Goal: Task Accomplishment & Management: Complete application form

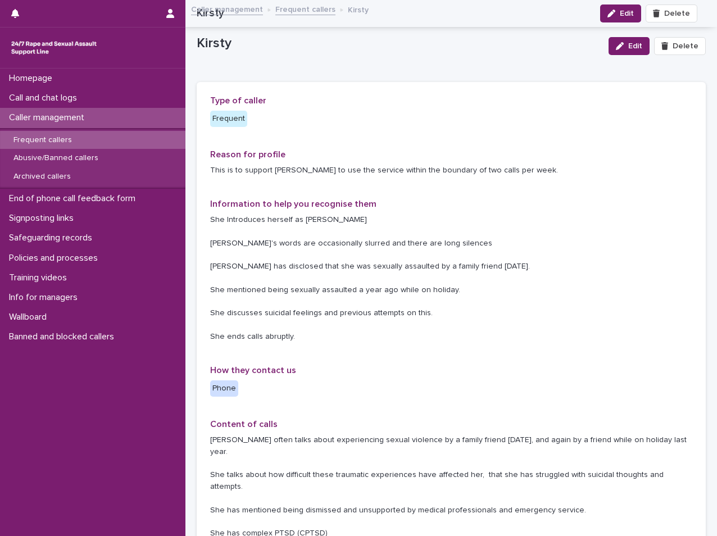
click at [58, 93] on p "Call and chat logs" at bounding box center [45, 98] width 82 height 11
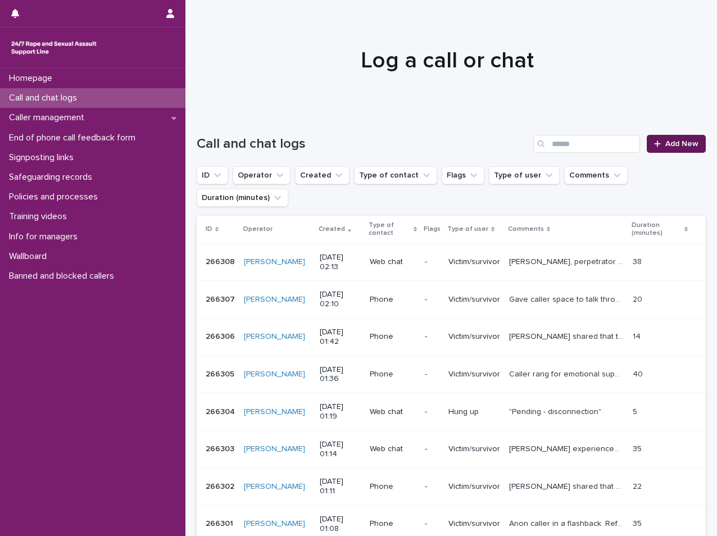
click at [665, 150] on link "Add New" at bounding box center [676, 144] width 59 height 18
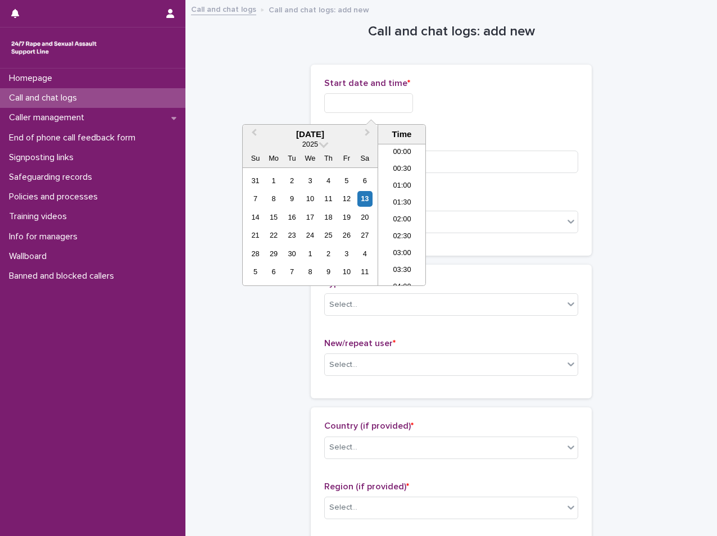
click at [338, 105] on input "text" at bounding box center [368, 103] width 89 height 20
click at [402, 202] on li "01:30" at bounding box center [402, 197] width 48 height 17
click at [401, 108] on input "**********" at bounding box center [368, 103] width 89 height 20
type input "**********"
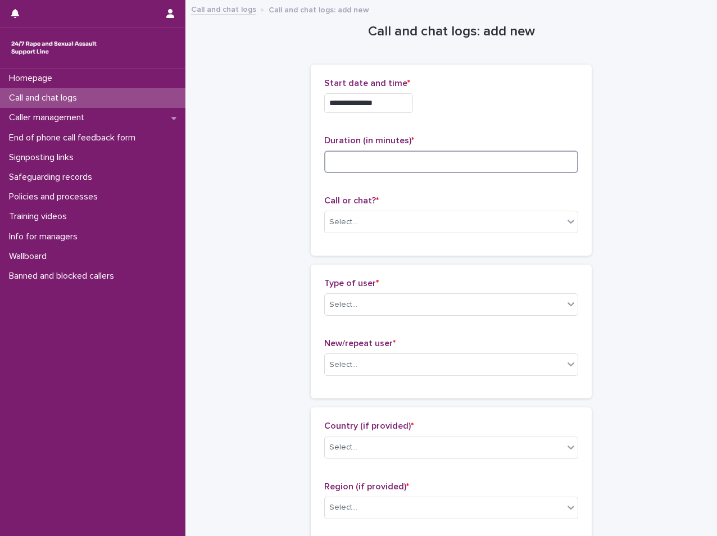
click at [489, 167] on input at bounding box center [451, 162] width 254 height 22
type input "**"
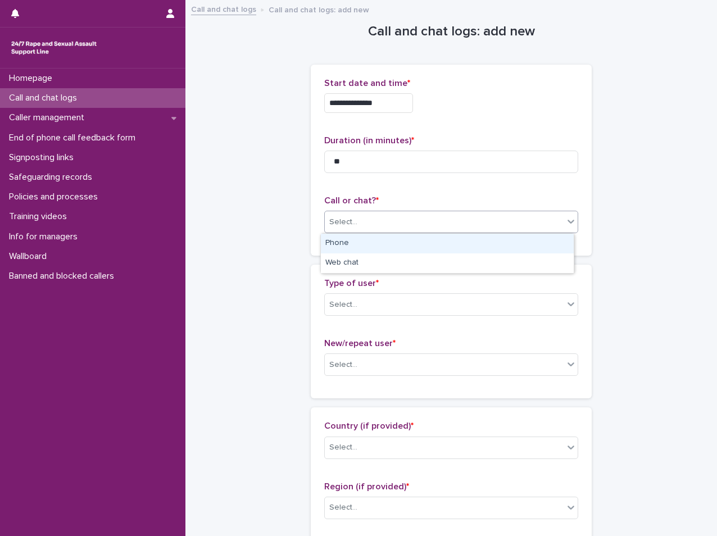
click at [405, 222] on div "Select..." at bounding box center [444, 222] width 239 height 19
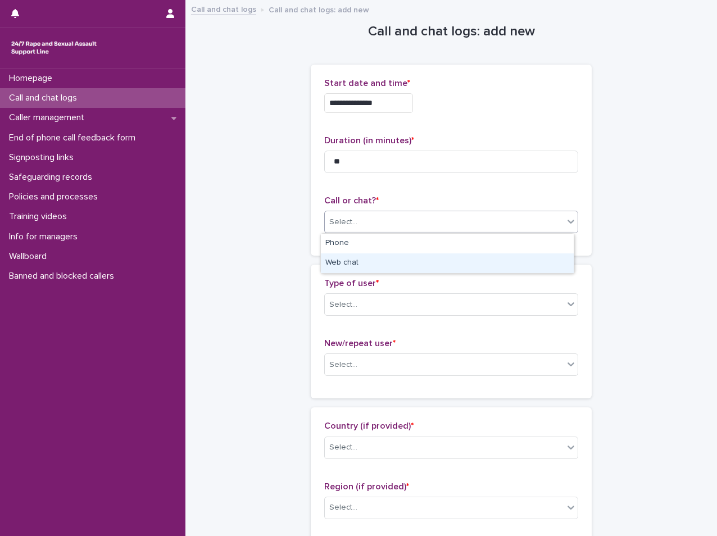
click at [377, 264] on div "Web chat" at bounding box center [447, 264] width 253 height 20
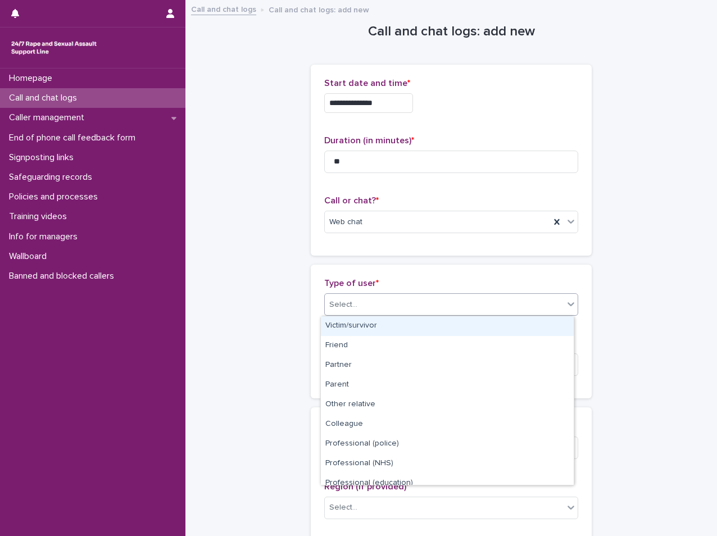
click at [341, 312] on div "Select..." at bounding box center [444, 305] width 239 height 19
click at [335, 335] on div "Victim/survivor" at bounding box center [447, 327] width 253 height 20
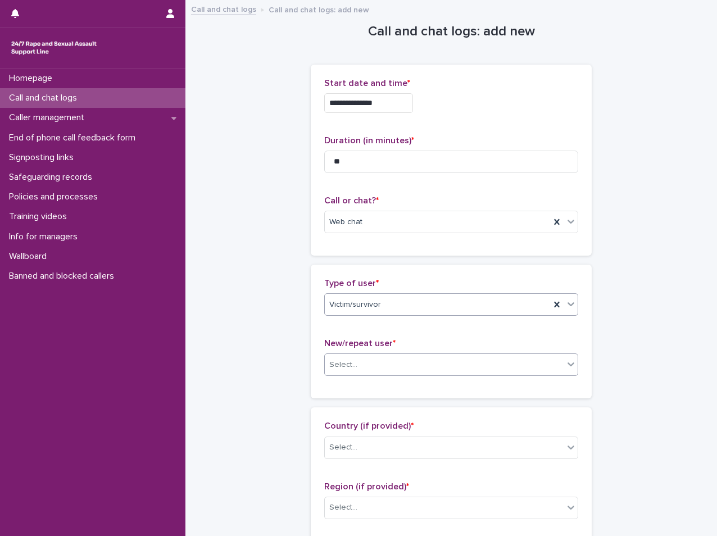
click at [353, 367] on div "Select..." at bounding box center [444, 365] width 239 height 19
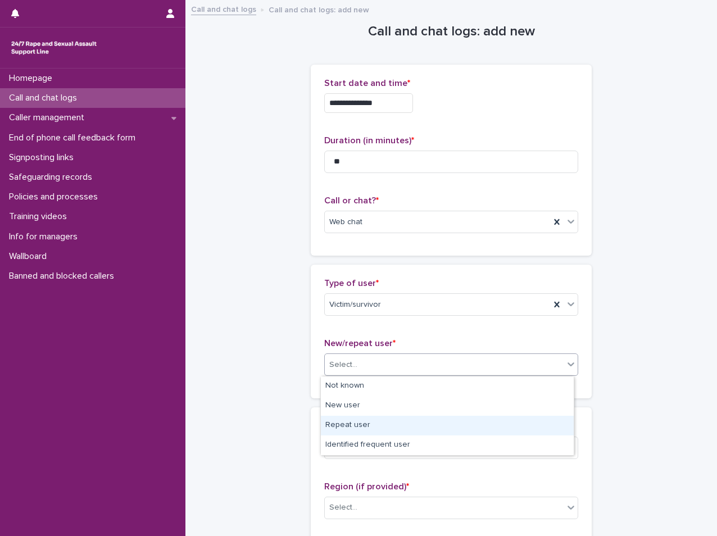
click at [353, 426] on div "Repeat user" at bounding box center [447, 426] width 253 height 20
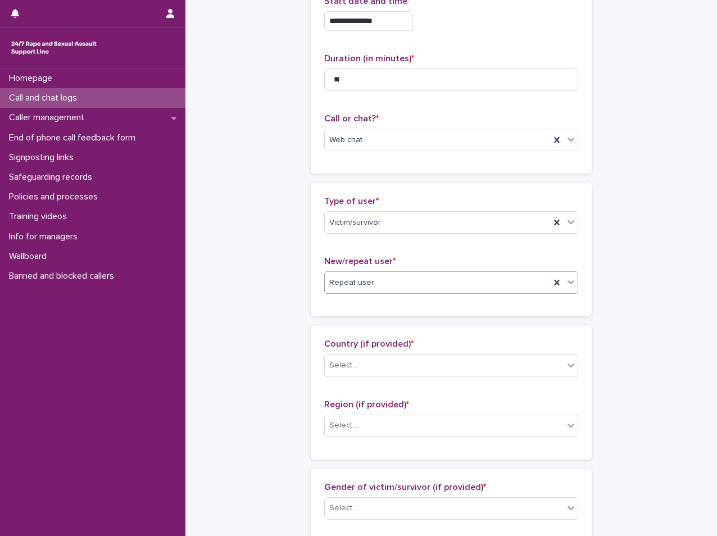
scroll to position [112, 0]
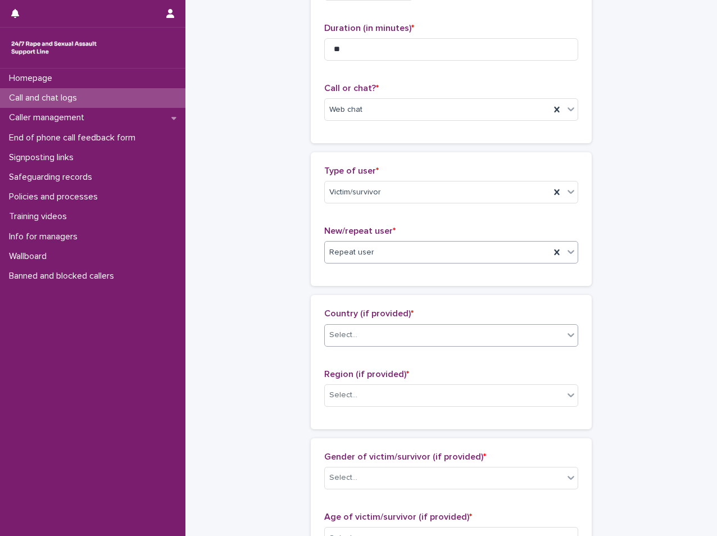
click at [380, 337] on div "Select..." at bounding box center [444, 335] width 239 height 19
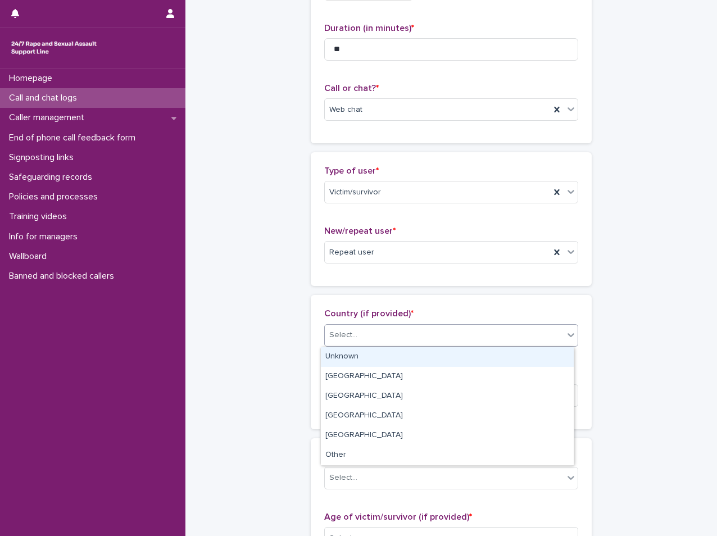
click at [373, 350] on div "Unknown" at bounding box center [447, 357] width 253 height 20
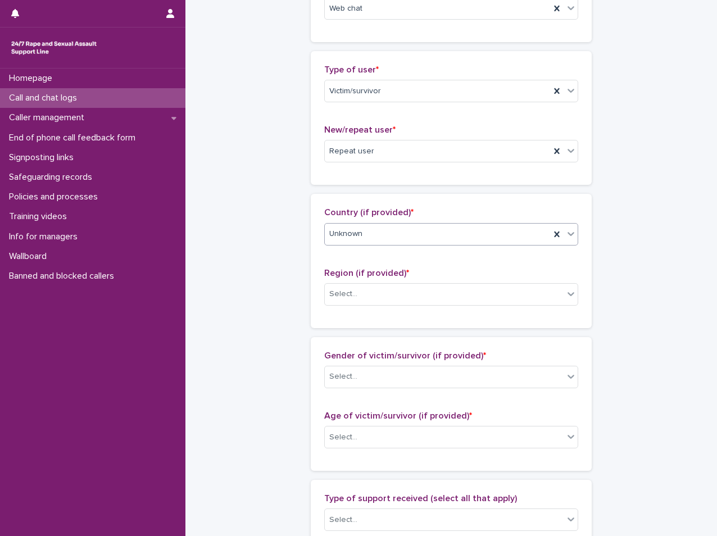
scroll to position [225, 0]
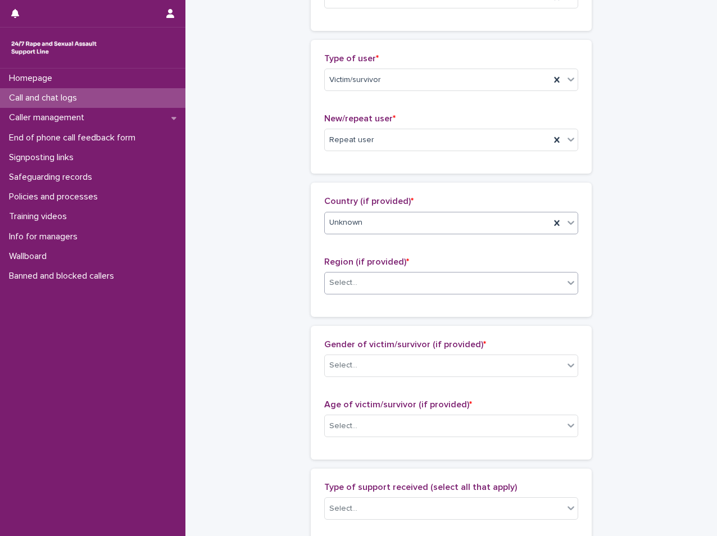
click at [369, 290] on div "Select..." at bounding box center [444, 283] width 239 height 19
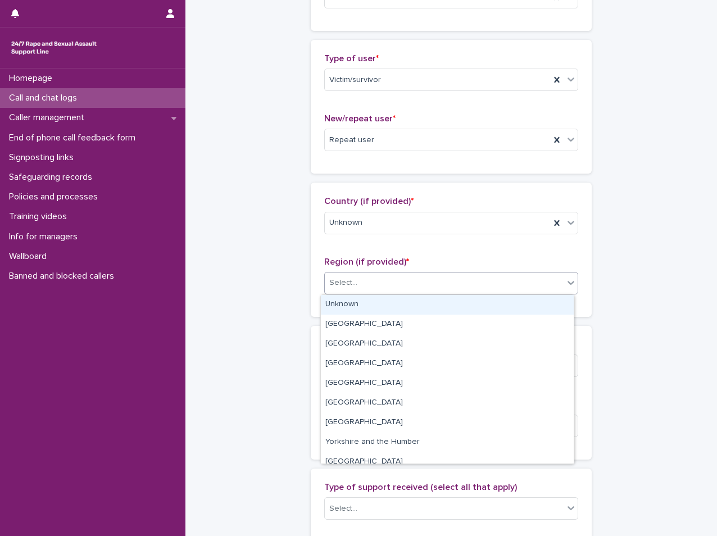
click at [363, 312] on div "Unknown" at bounding box center [447, 305] width 253 height 20
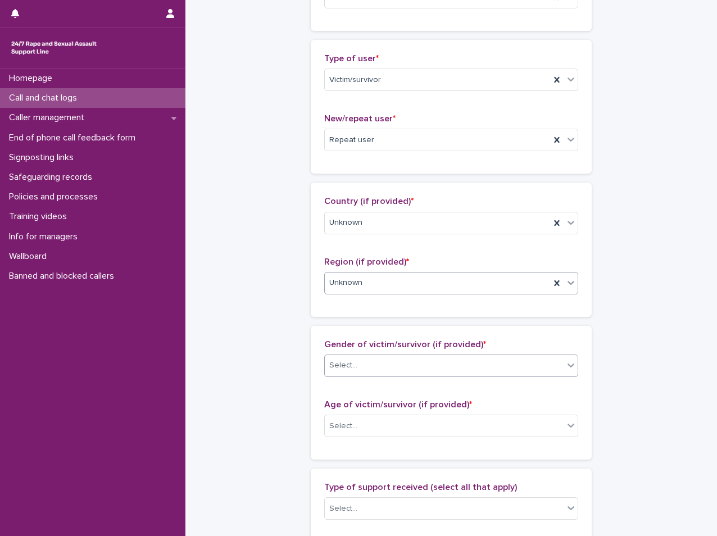
click at [363, 366] on div "Select..." at bounding box center [444, 365] width 239 height 19
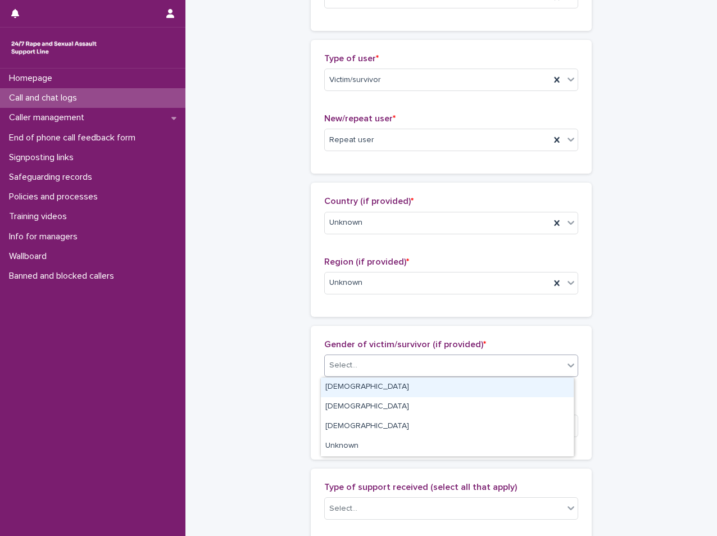
click at [361, 391] on div "[DEMOGRAPHIC_DATA]" at bounding box center [447, 388] width 253 height 20
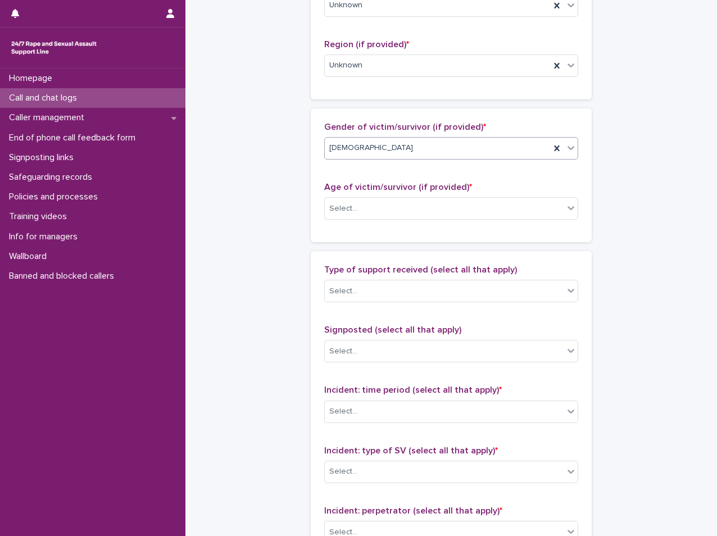
scroll to position [450, 0]
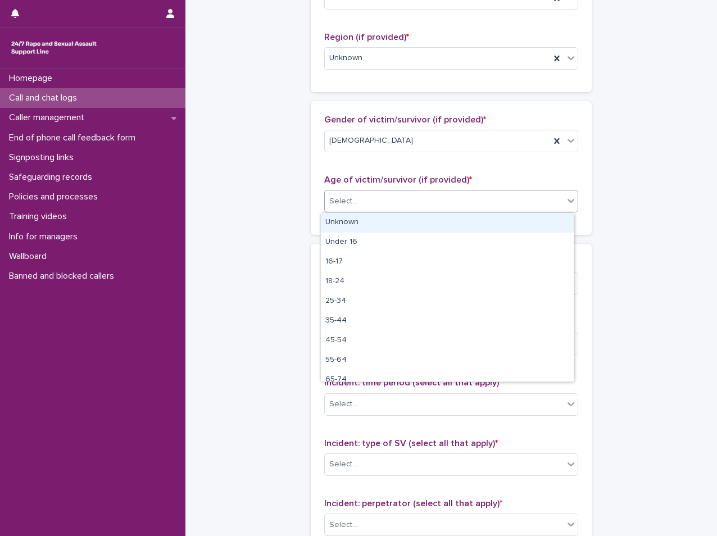
click at [367, 196] on div "Select..." at bounding box center [444, 201] width 239 height 19
click at [350, 224] on div "Unknown" at bounding box center [447, 223] width 253 height 20
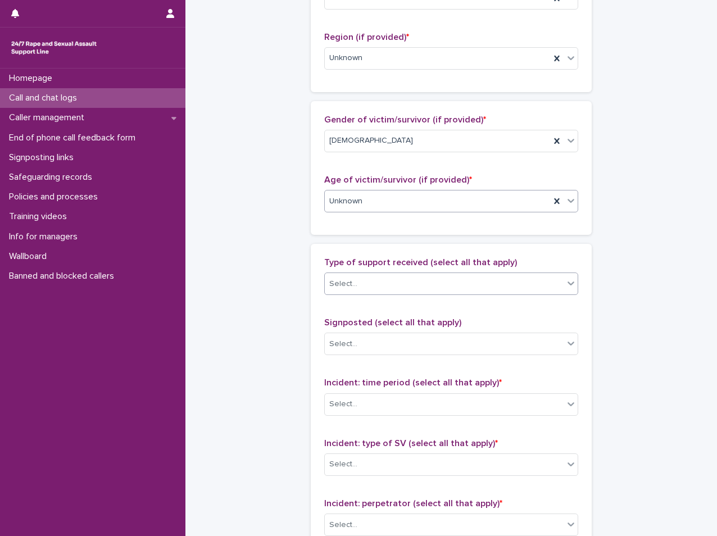
click at [346, 294] on div "Select..." at bounding box center [451, 284] width 254 height 22
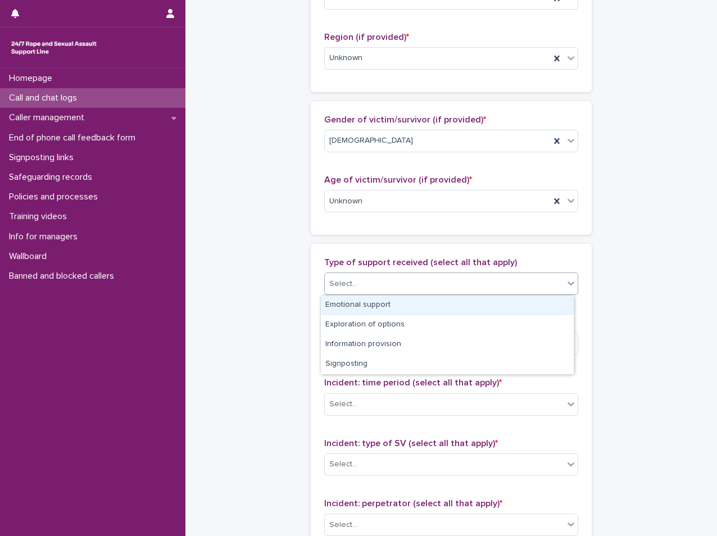
click at [349, 300] on div "Emotional support" at bounding box center [447, 306] width 253 height 20
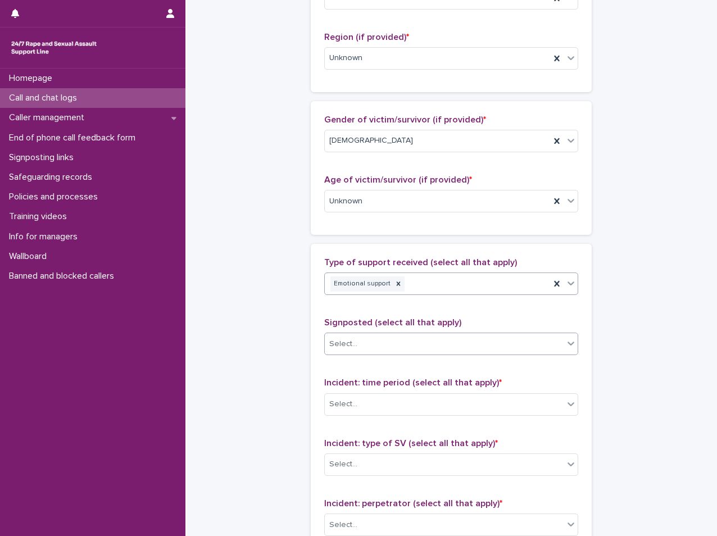
click at [372, 339] on div "Select..." at bounding box center [444, 344] width 239 height 19
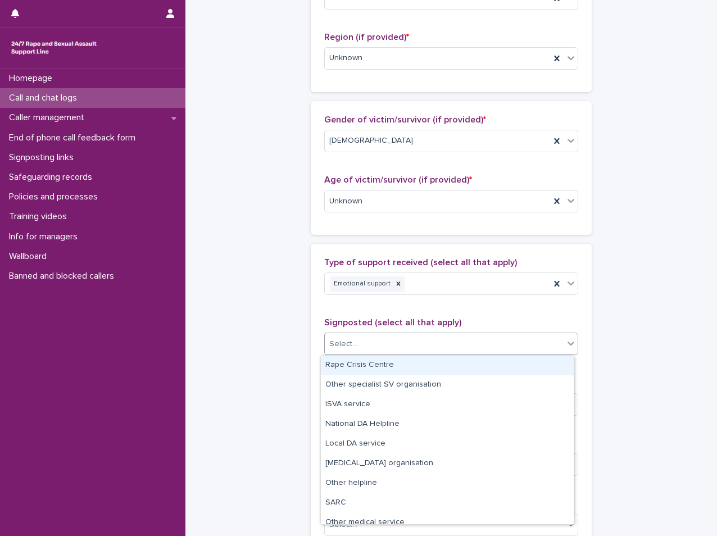
click at [371, 351] on div "Select..." at bounding box center [444, 344] width 239 height 19
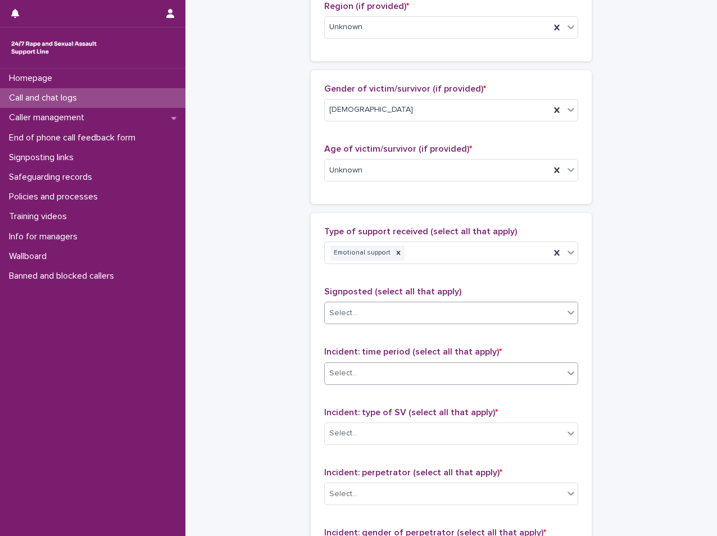
scroll to position [506, 0]
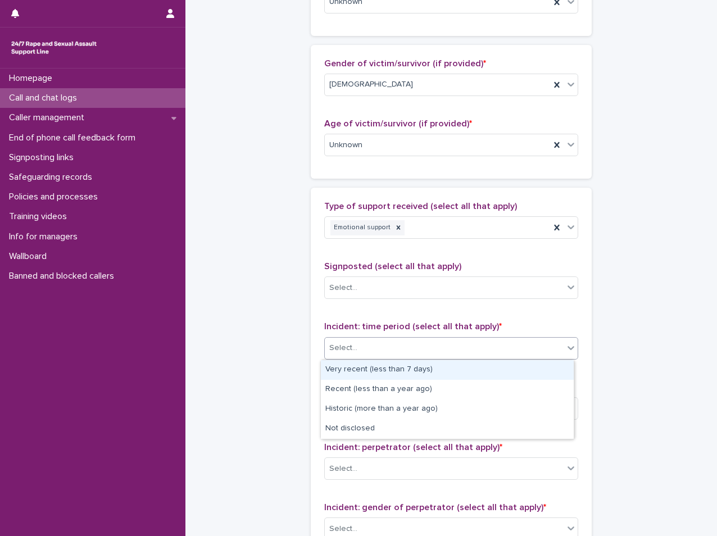
click at [371, 337] on div "Select..." at bounding box center [451, 348] width 254 height 22
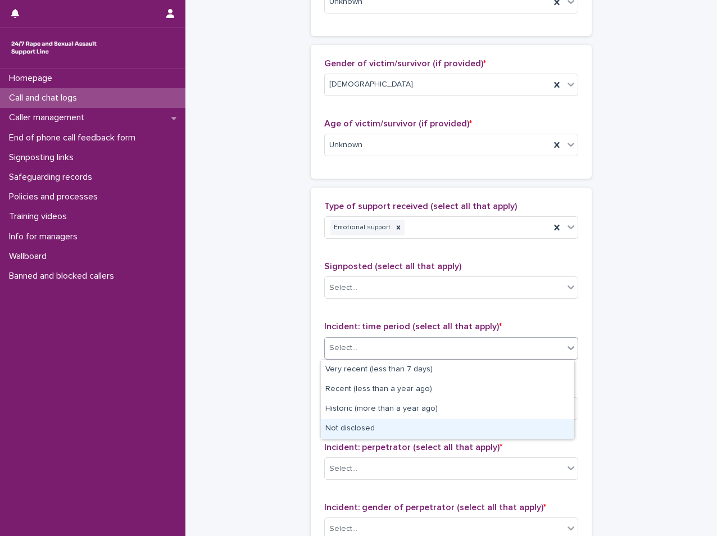
click at [355, 429] on div "Not disclosed" at bounding box center [447, 429] width 253 height 20
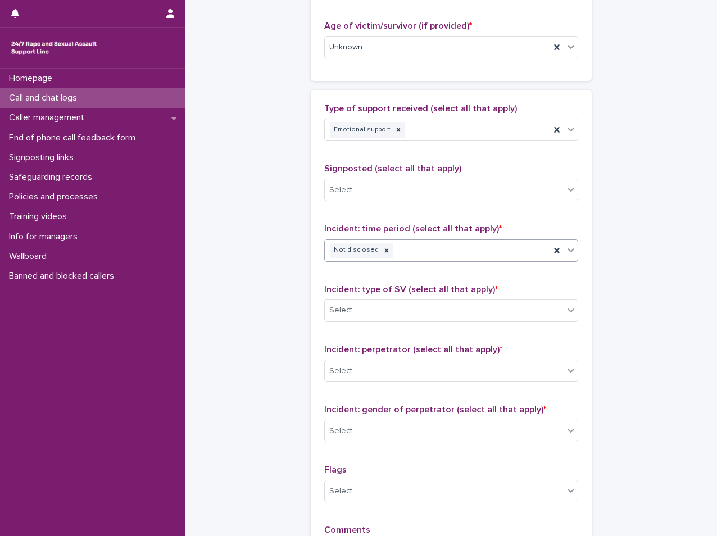
scroll to position [675, 0]
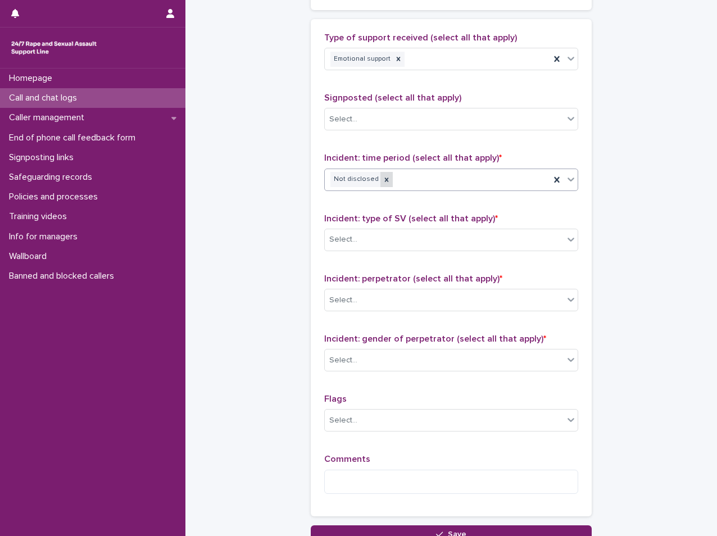
click at [381, 186] on div at bounding box center [387, 179] width 12 height 15
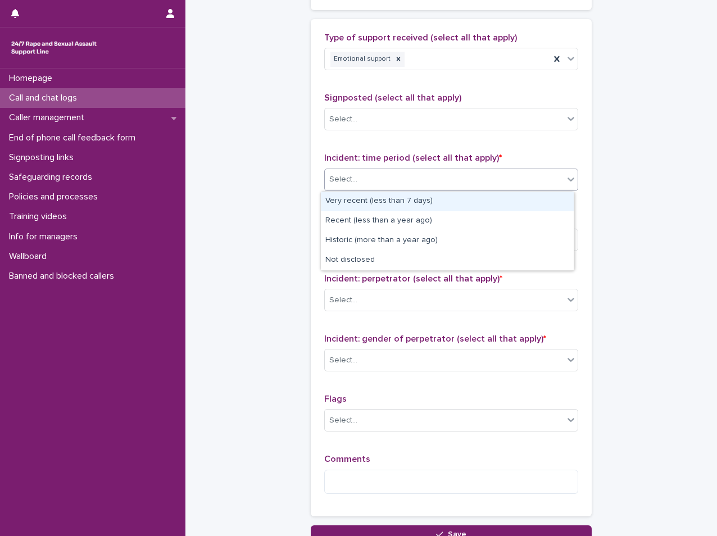
click at [398, 184] on div "Select..." at bounding box center [444, 179] width 239 height 19
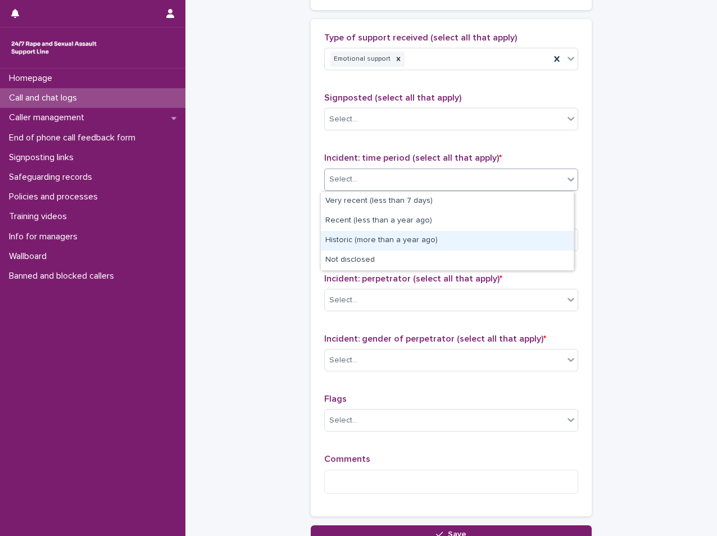
click at [395, 245] on div "Historic (more than a year ago)" at bounding box center [447, 241] width 253 height 20
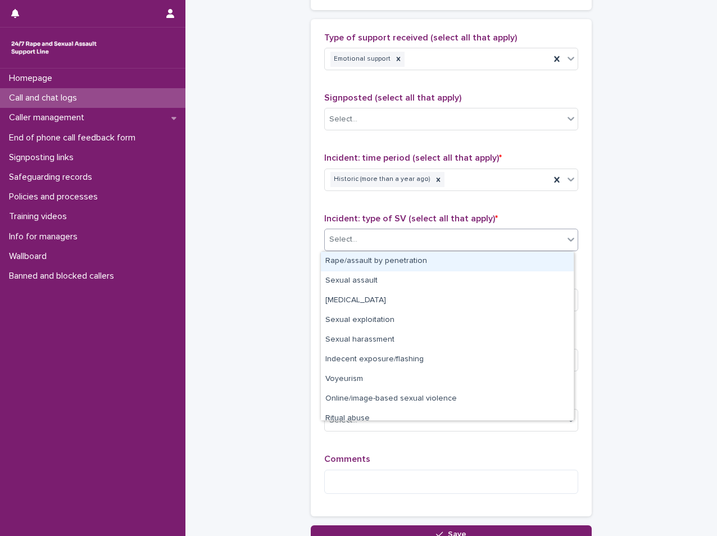
click at [395, 236] on div "Select..." at bounding box center [444, 240] width 239 height 19
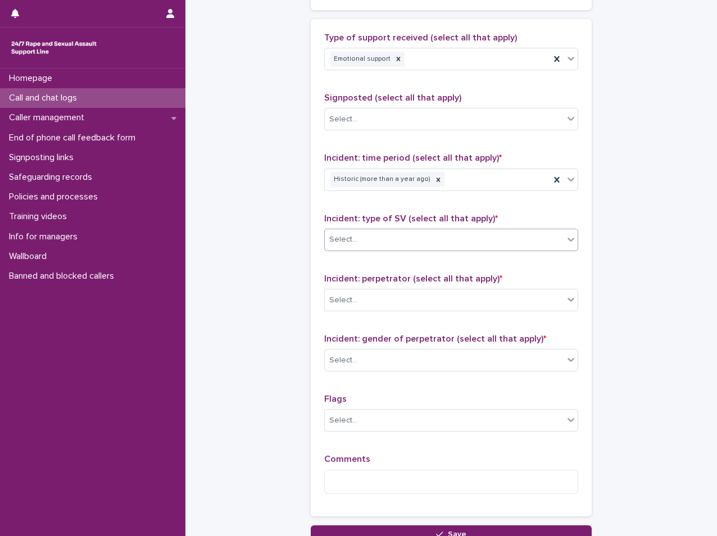
click at [394, 237] on div "Select..." at bounding box center [444, 240] width 239 height 19
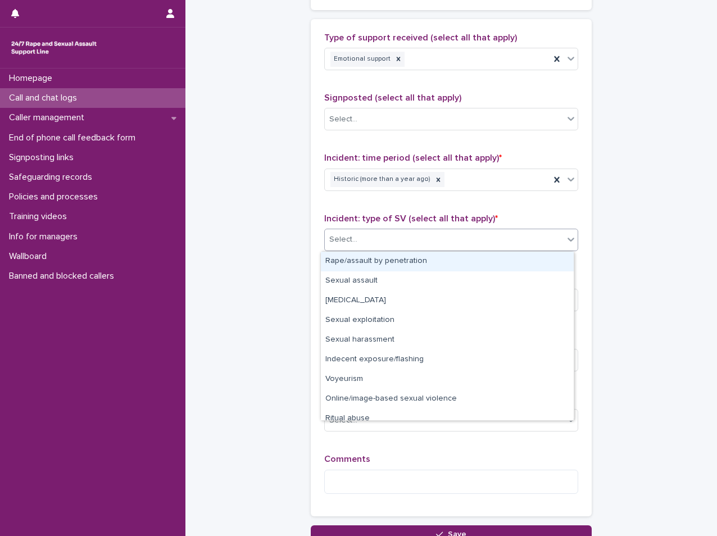
click at [394, 237] on div "Select..." at bounding box center [444, 240] width 239 height 19
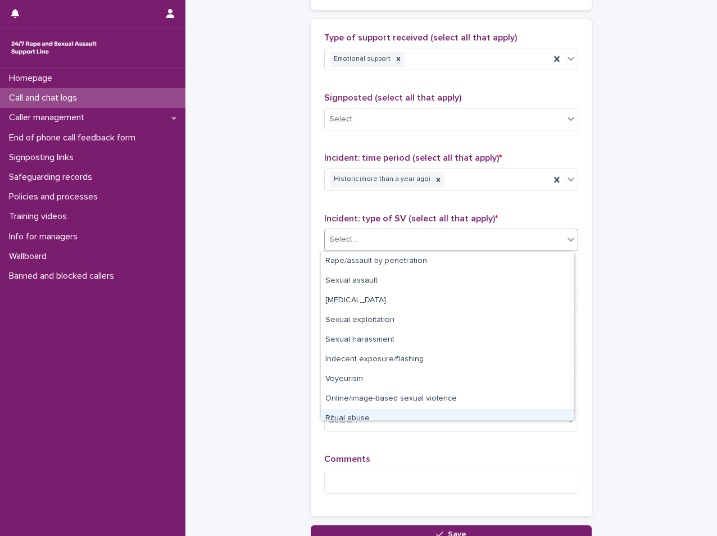
scroll to position [28, 0]
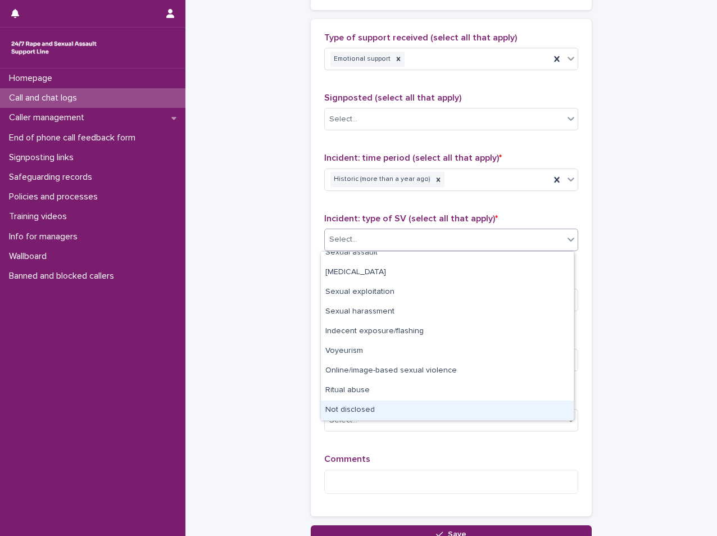
click at [362, 410] on div "Not disclosed" at bounding box center [447, 411] width 253 height 20
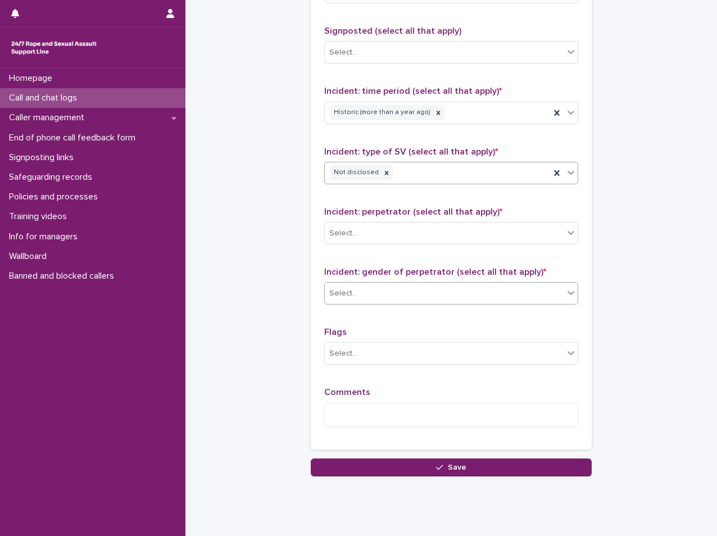
scroll to position [770, 0]
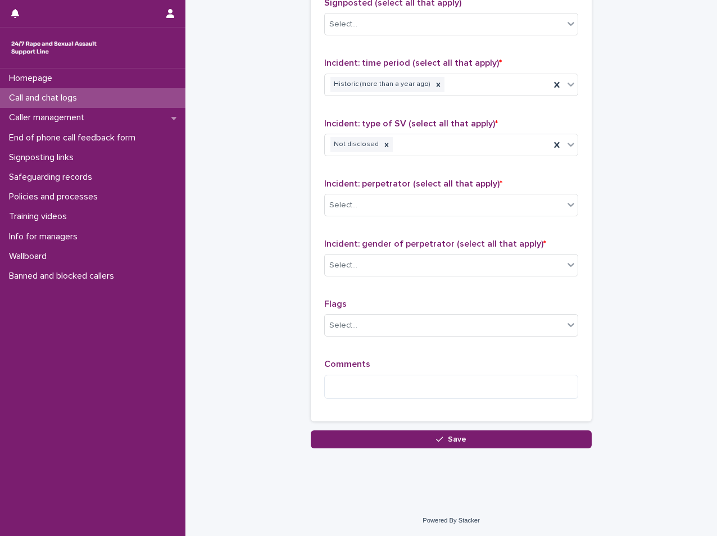
click at [362, 190] on div "Incident: perpetrator (select all that apply) * Select..." at bounding box center [451, 202] width 254 height 47
click at [362, 199] on div "Select..." at bounding box center [444, 205] width 239 height 19
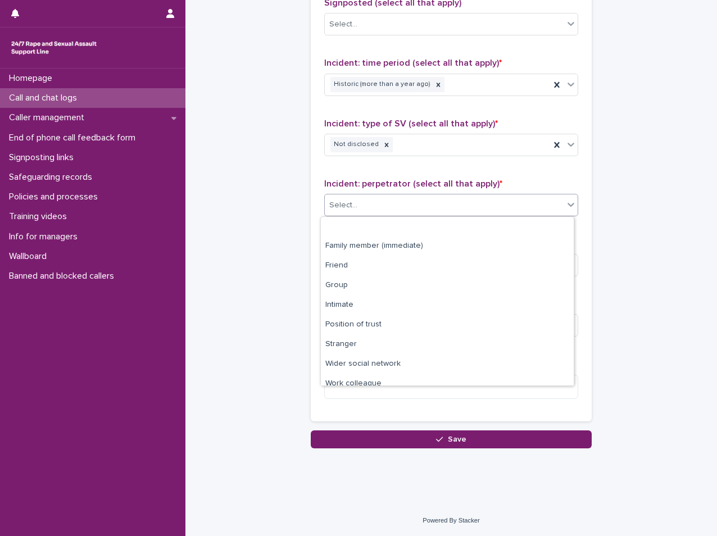
scroll to position [48, 0]
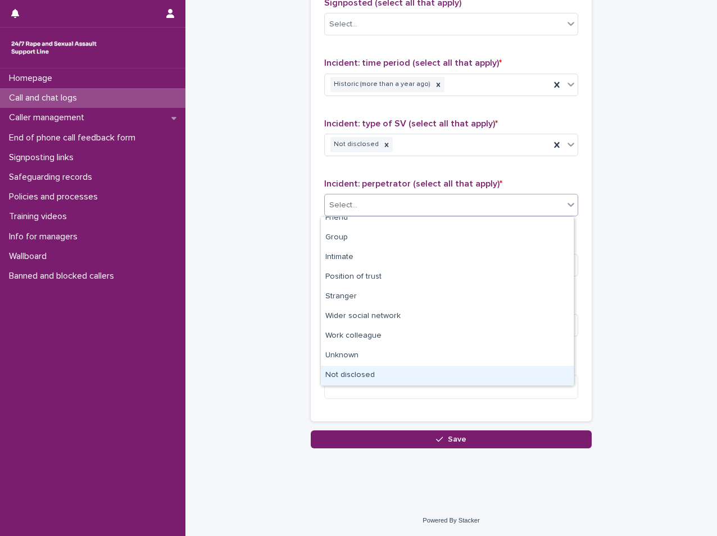
click at [374, 383] on div "Not disclosed" at bounding box center [447, 376] width 253 height 20
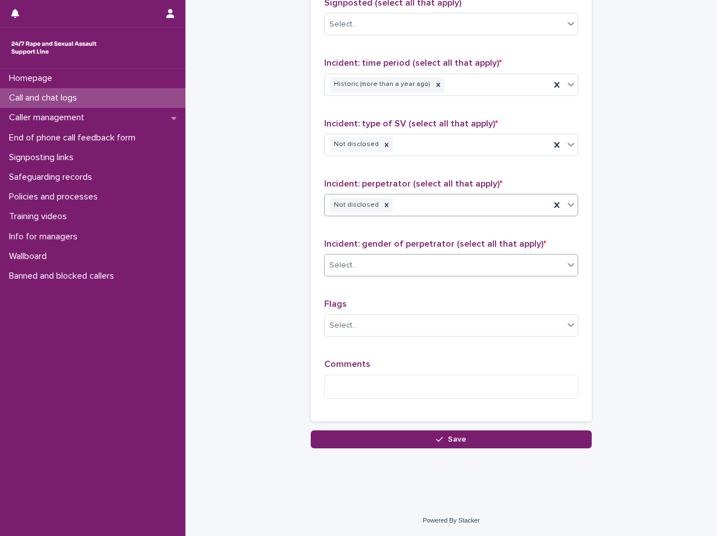
click at [360, 260] on div "Select..." at bounding box center [444, 265] width 239 height 19
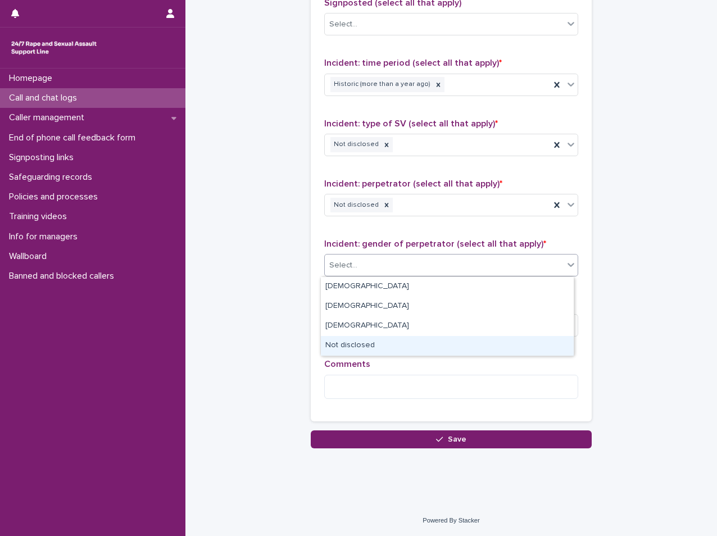
click at [356, 338] on div "Not disclosed" at bounding box center [447, 346] width 253 height 20
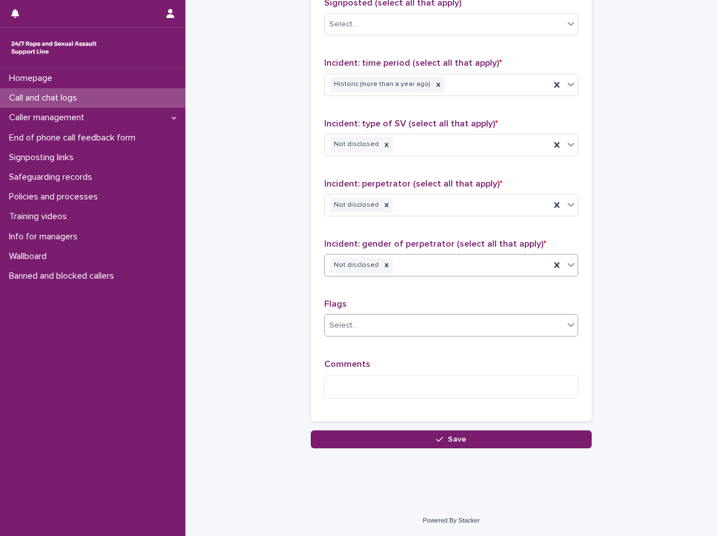
click at [367, 322] on div "Select..." at bounding box center [444, 326] width 239 height 19
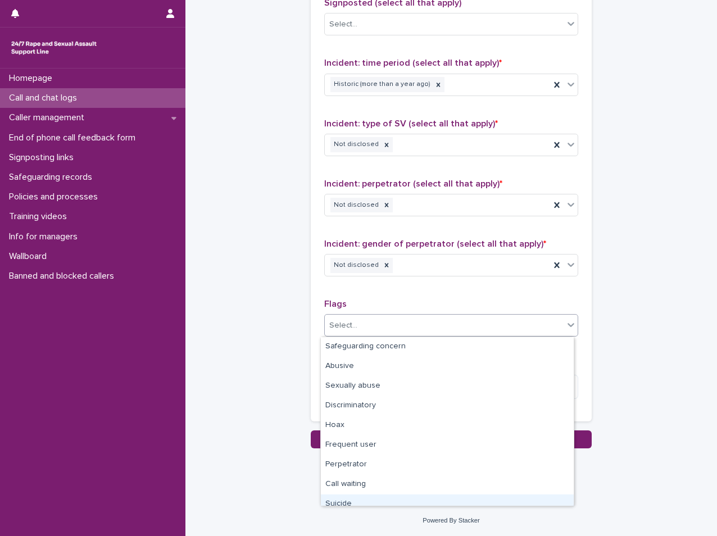
click at [350, 503] on div "Suicide" at bounding box center [447, 505] width 253 height 20
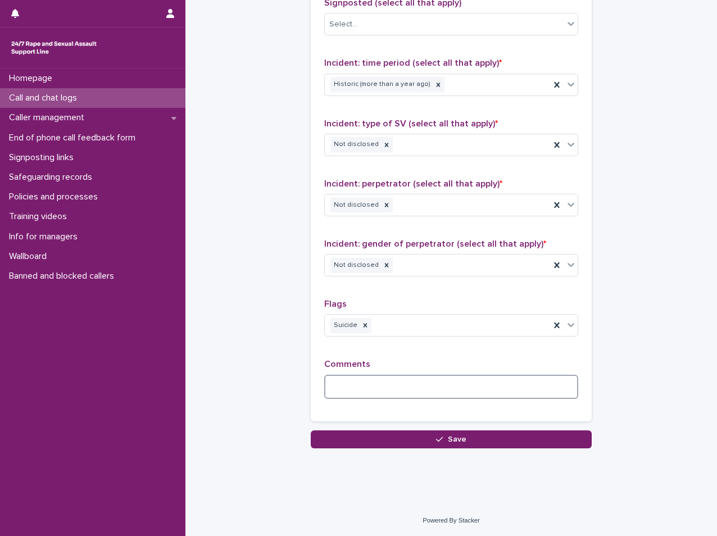
click at [358, 396] on textarea at bounding box center [451, 387] width 254 height 24
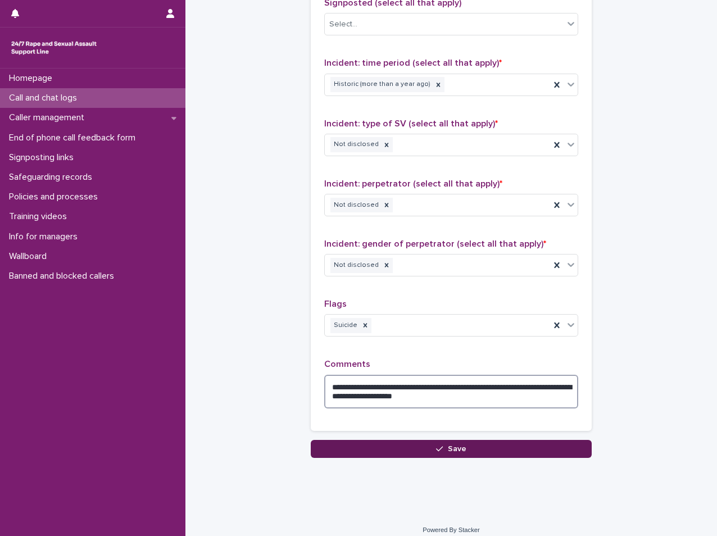
type textarea "**********"
click at [459, 454] on button "Save" at bounding box center [451, 449] width 281 height 18
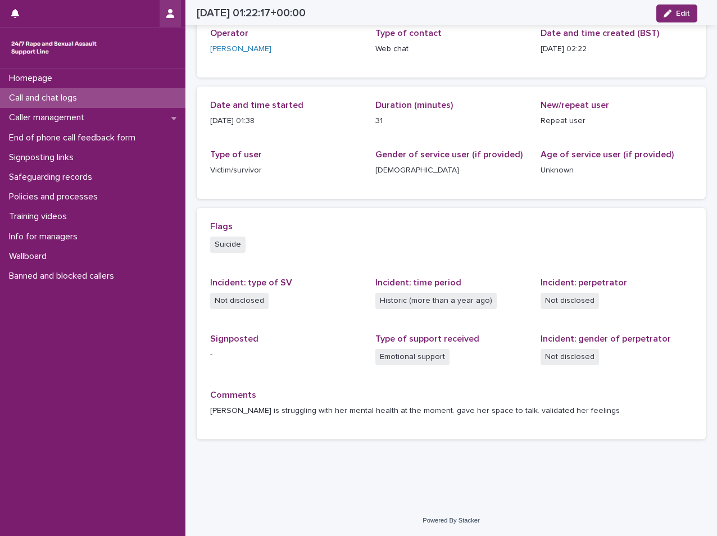
scroll to position [46, 0]
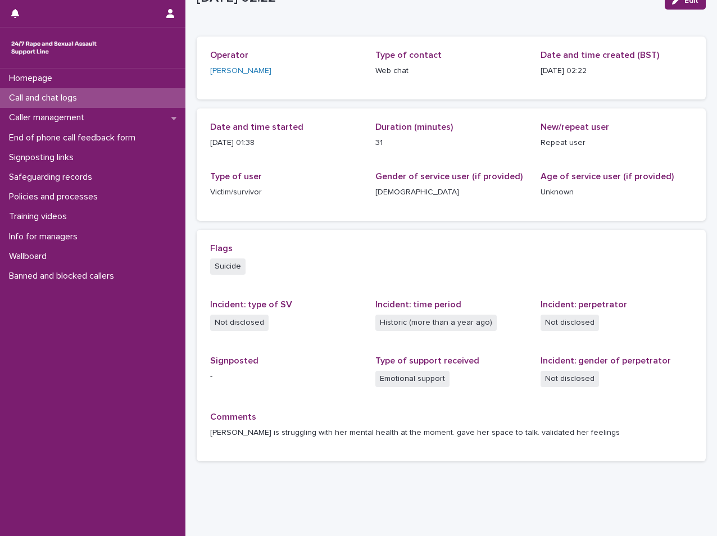
click at [73, 102] on p "Call and chat logs" at bounding box center [45, 98] width 82 height 11
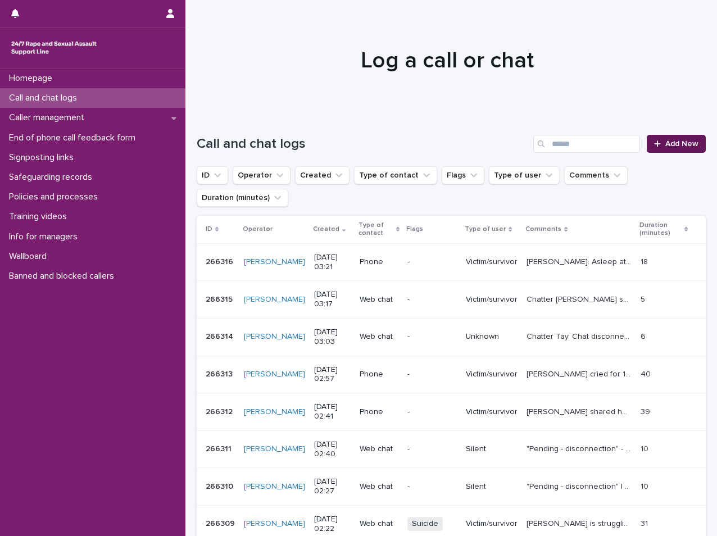
click at [657, 145] on div at bounding box center [659, 144] width 11 height 8
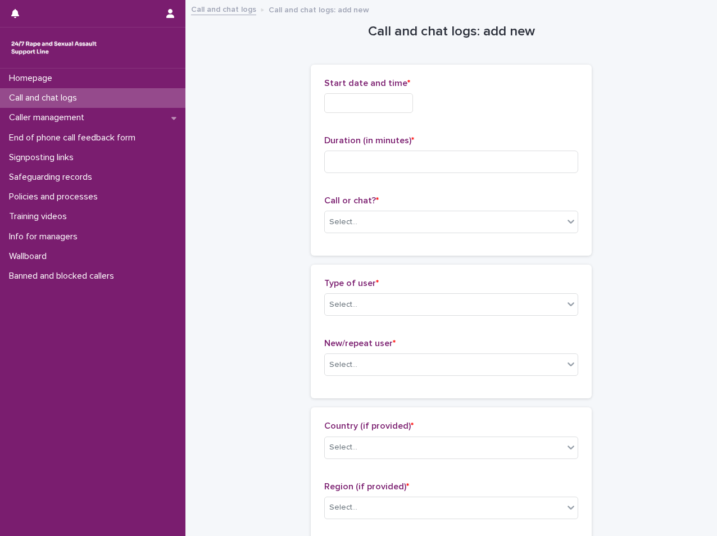
click at [358, 103] on input "text" at bounding box center [368, 103] width 89 height 20
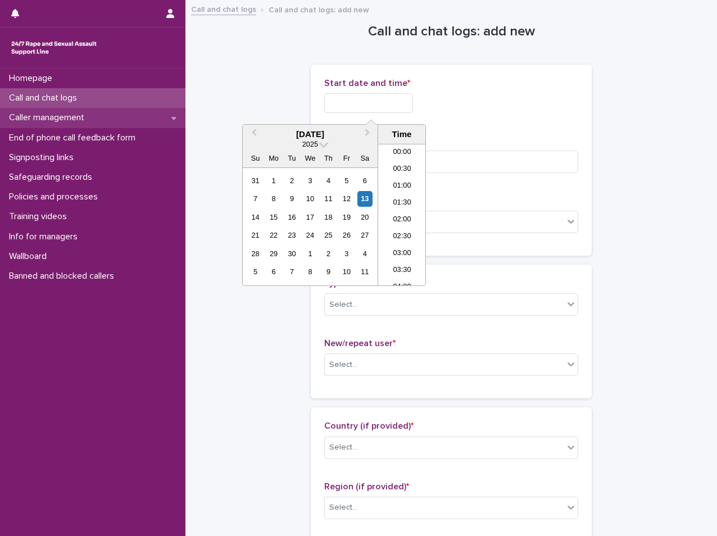
scroll to position [56, 0]
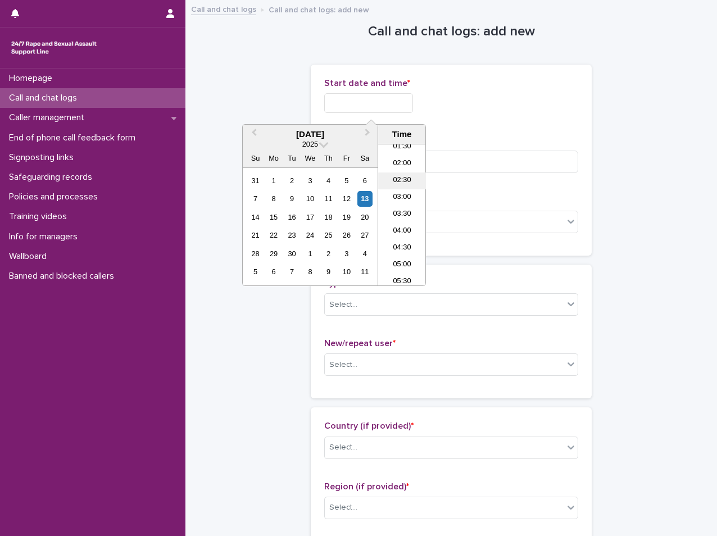
click at [382, 184] on li "02:30" at bounding box center [402, 181] width 48 height 17
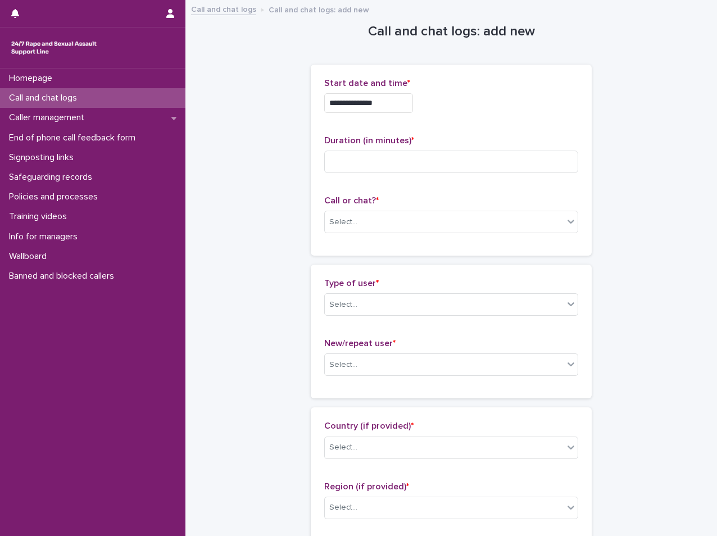
click at [399, 109] on input "**********" at bounding box center [368, 103] width 89 height 20
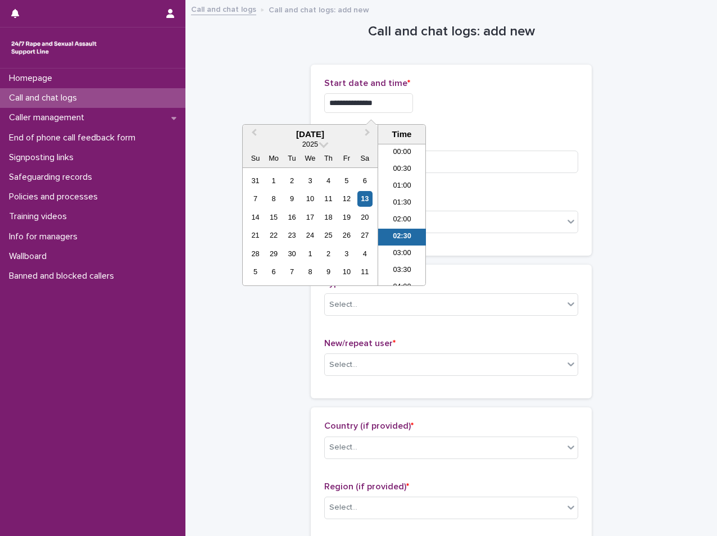
scroll to position [22, 0]
type input "**********"
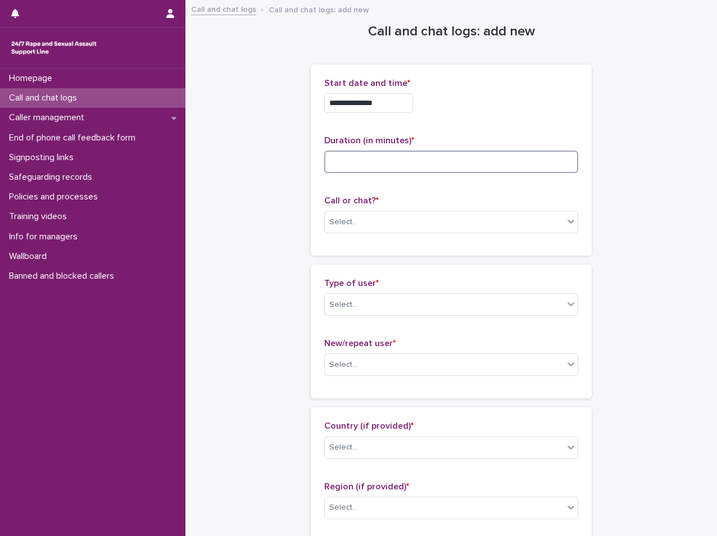
click at [493, 161] on input at bounding box center [451, 162] width 254 height 22
type input "**"
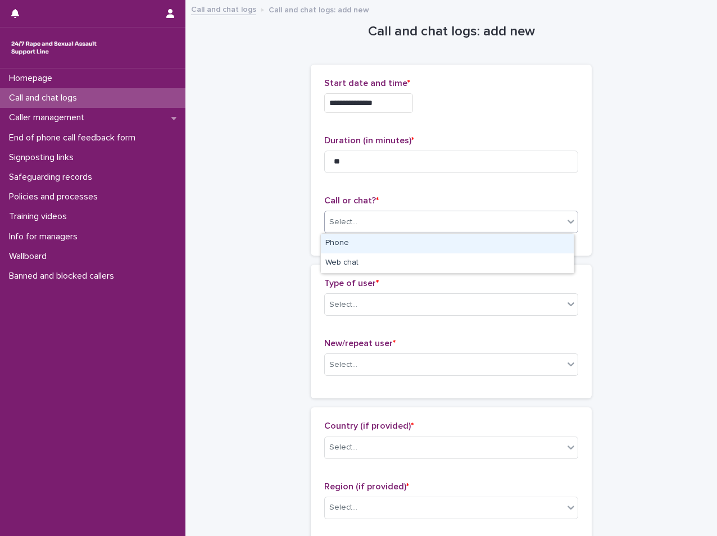
click at [431, 224] on div "Select..." at bounding box center [444, 222] width 239 height 19
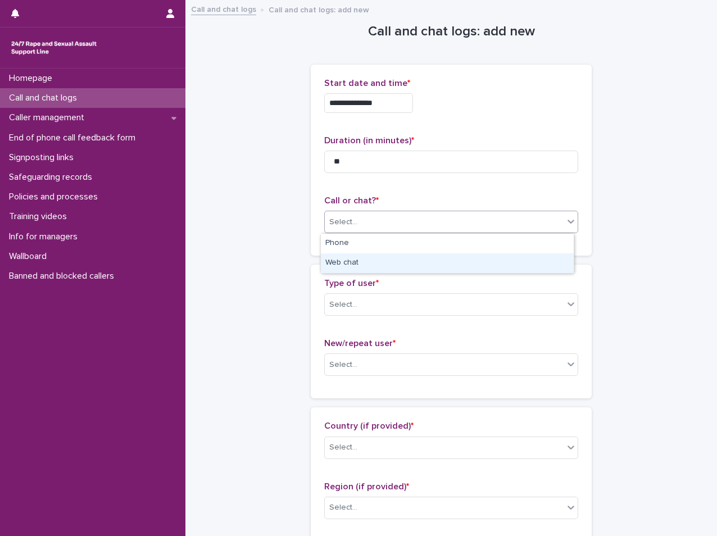
click at [409, 254] on div "Web chat" at bounding box center [447, 264] width 253 height 20
click at [384, 309] on div "Select..." at bounding box center [444, 305] width 239 height 19
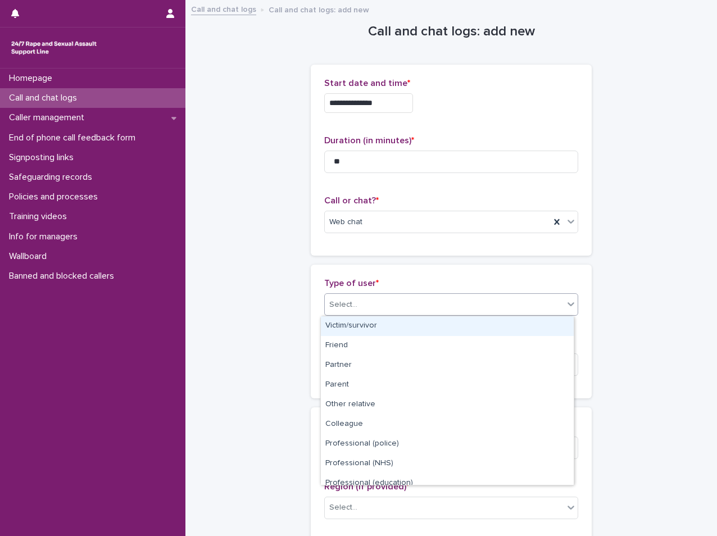
click at [382, 327] on div "Victim/survivor" at bounding box center [447, 327] width 253 height 20
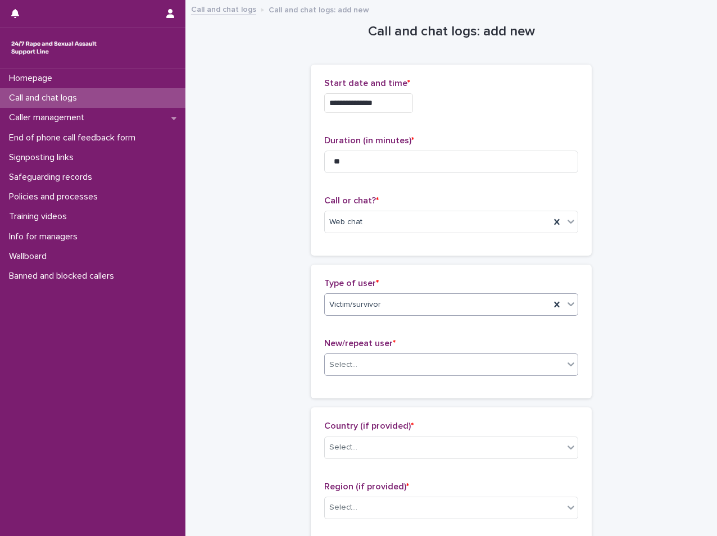
click at [392, 366] on div "Select..." at bounding box center [444, 365] width 239 height 19
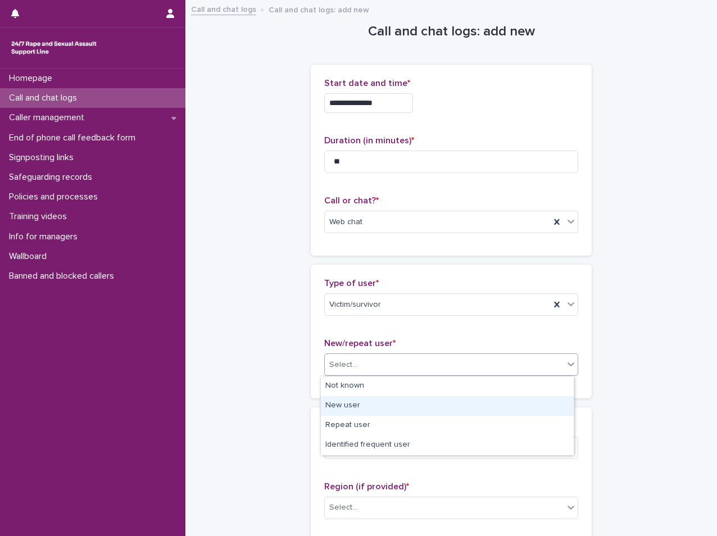
click at [382, 407] on div "New user" at bounding box center [447, 406] width 253 height 20
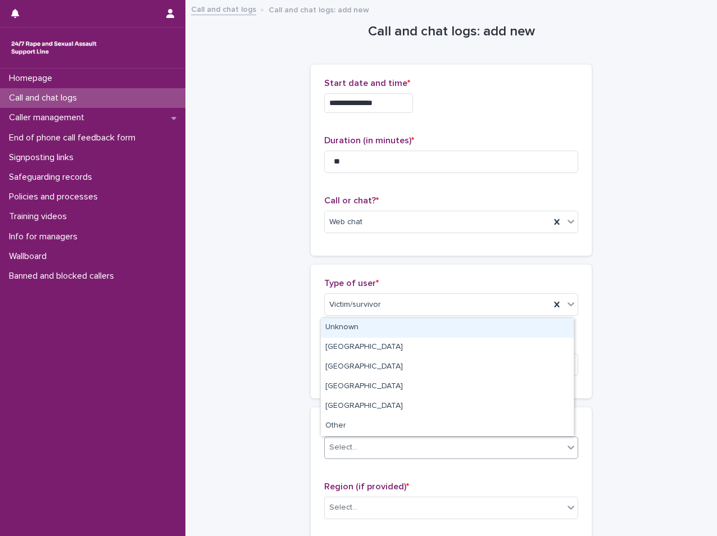
click at [379, 445] on div "Select..." at bounding box center [444, 448] width 239 height 19
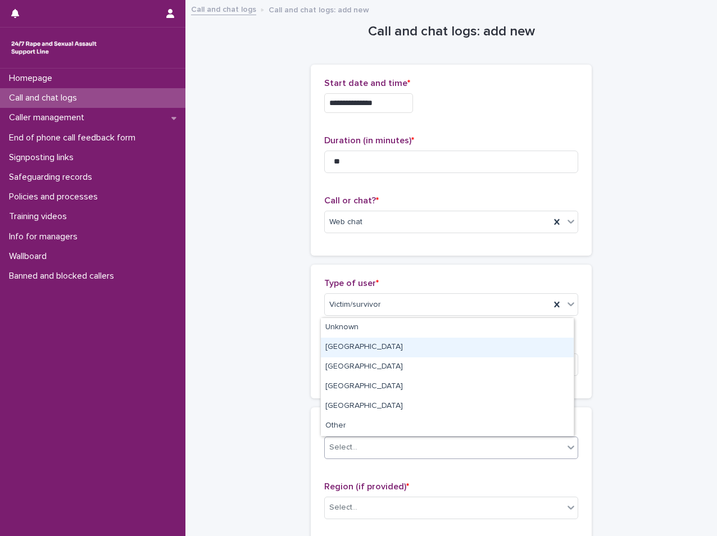
drag, startPoint x: 378, startPoint y: 446, endPoint x: 349, endPoint y: 334, distance: 115.6
click at [359, 355] on div "[GEOGRAPHIC_DATA]" at bounding box center [447, 348] width 253 height 20
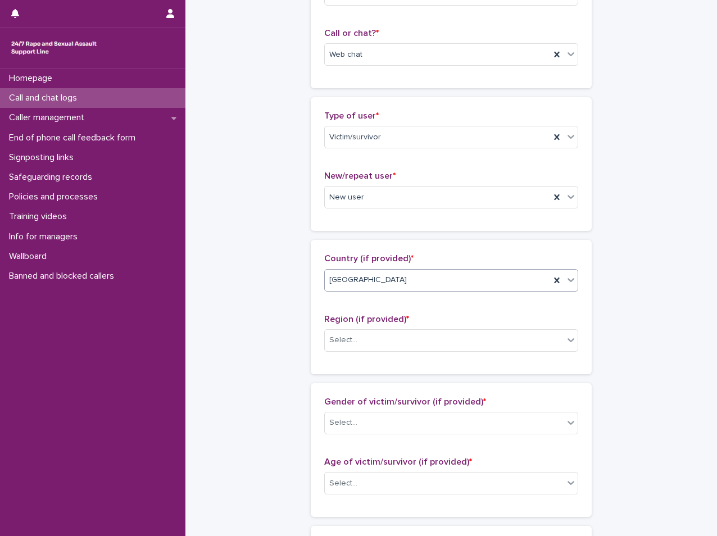
scroll to position [169, 0]
click at [345, 329] on div "Select..." at bounding box center [451, 339] width 254 height 22
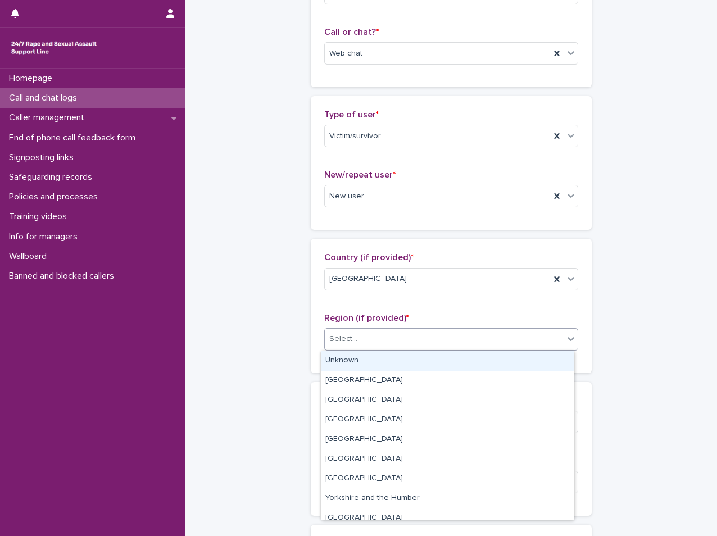
click at [332, 362] on div "Unknown" at bounding box center [447, 361] width 253 height 20
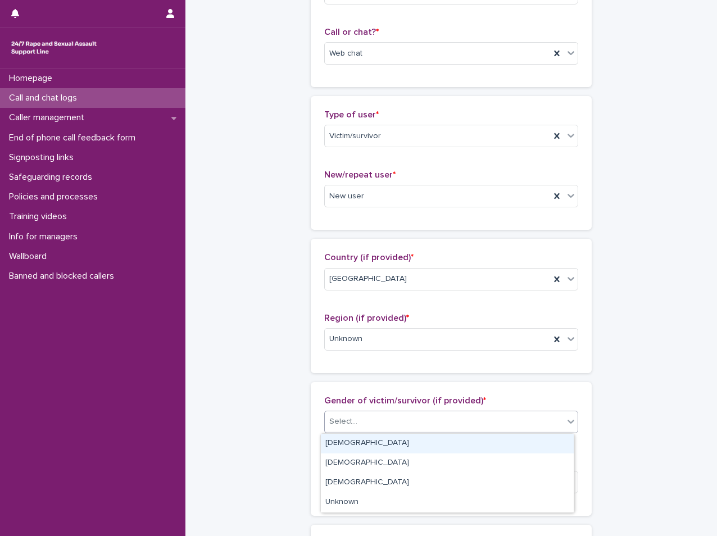
click at [341, 418] on div "Select..." at bounding box center [343, 422] width 28 height 12
click at [342, 445] on div "[DEMOGRAPHIC_DATA]" at bounding box center [447, 444] width 253 height 20
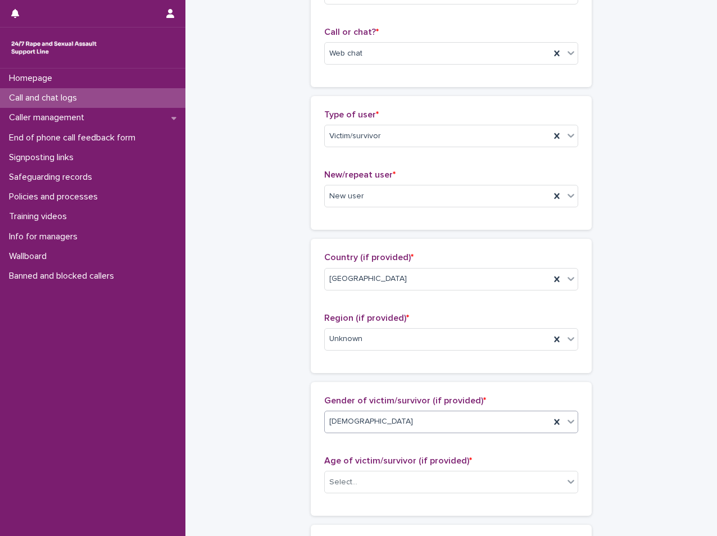
scroll to position [281, 0]
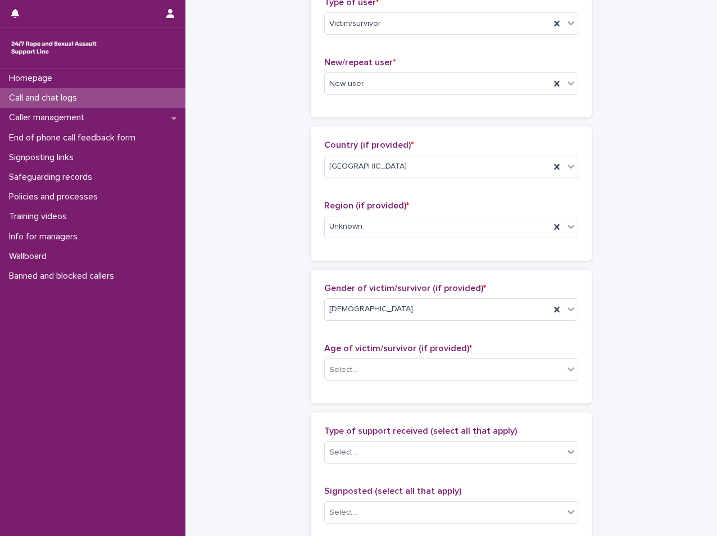
click at [354, 358] on div "Age of victim/survivor (if provided) * Select..." at bounding box center [451, 367] width 254 height 47
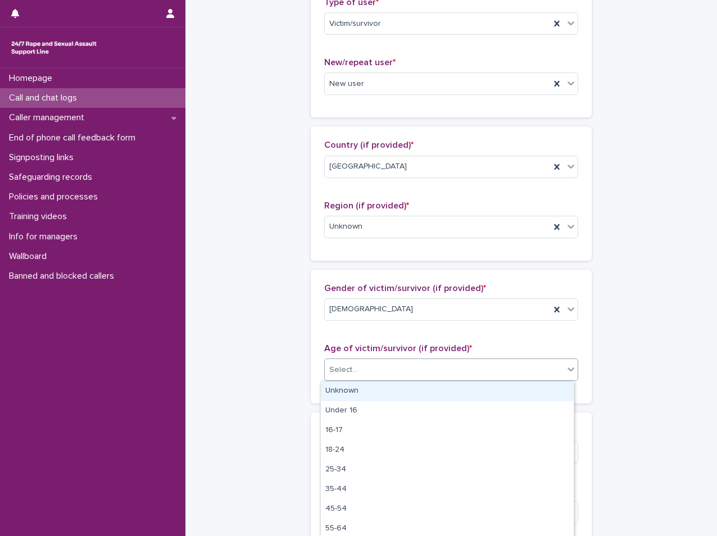
click at [349, 369] on div "Select..." at bounding box center [343, 370] width 28 height 12
click at [344, 383] on div "Unknown" at bounding box center [447, 392] width 253 height 20
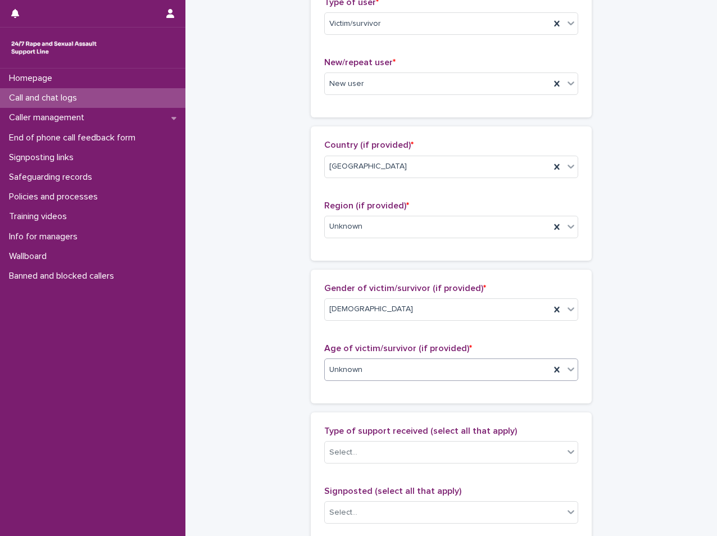
click at [353, 466] on div "Type of support received (select all that apply) Select..." at bounding box center [451, 449] width 254 height 47
click at [357, 444] on div "Type of support received (select all that apply) Select..." at bounding box center [451, 449] width 254 height 47
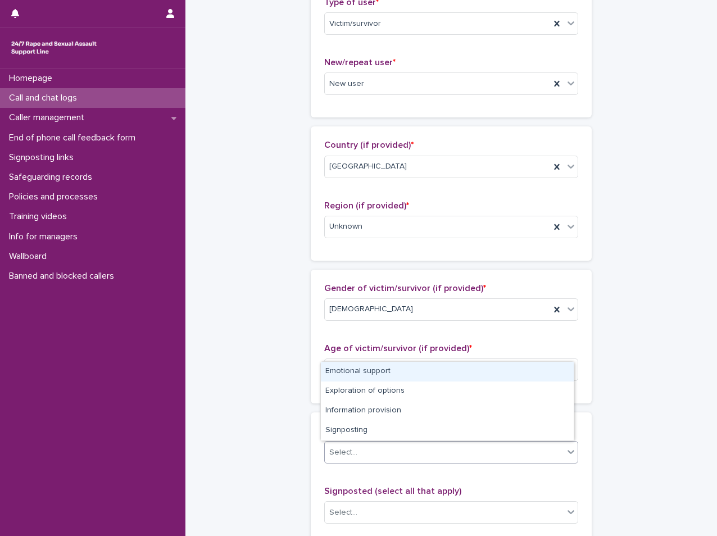
click at [357, 445] on div "Select..." at bounding box center [444, 453] width 239 height 19
click at [356, 365] on div "Emotional support" at bounding box center [447, 372] width 253 height 20
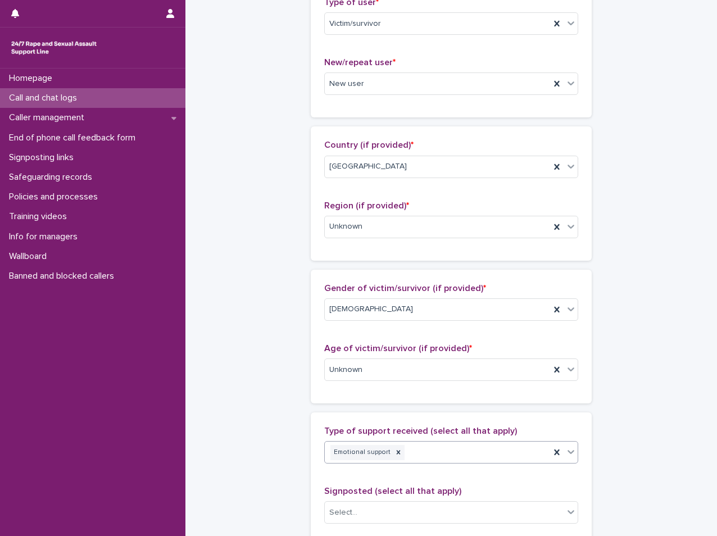
click at [423, 454] on div "Emotional support" at bounding box center [437, 453] width 225 height 20
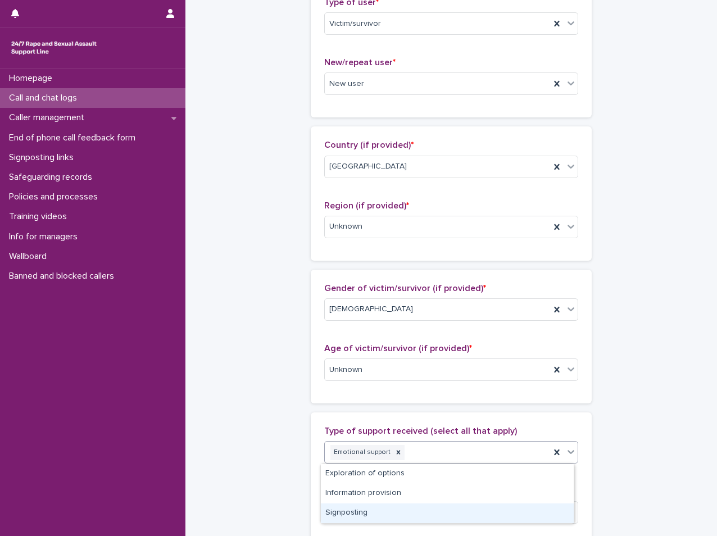
click at [373, 519] on div "Signposting" at bounding box center [447, 514] width 253 height 20
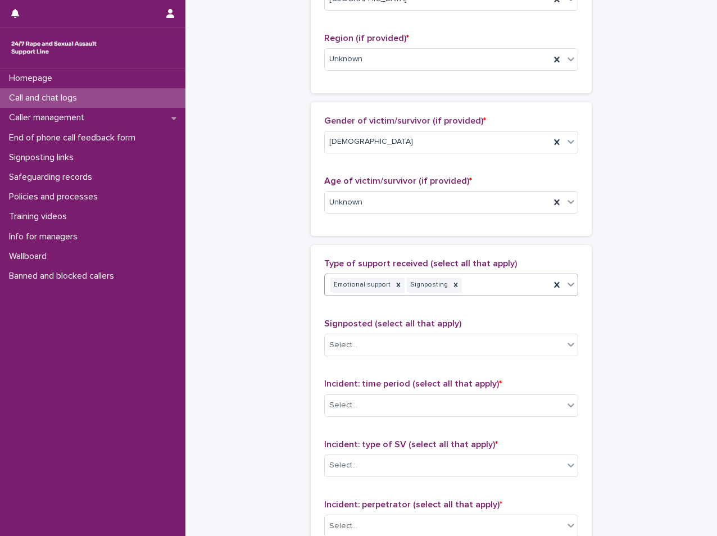
scroll to position [450, 0]
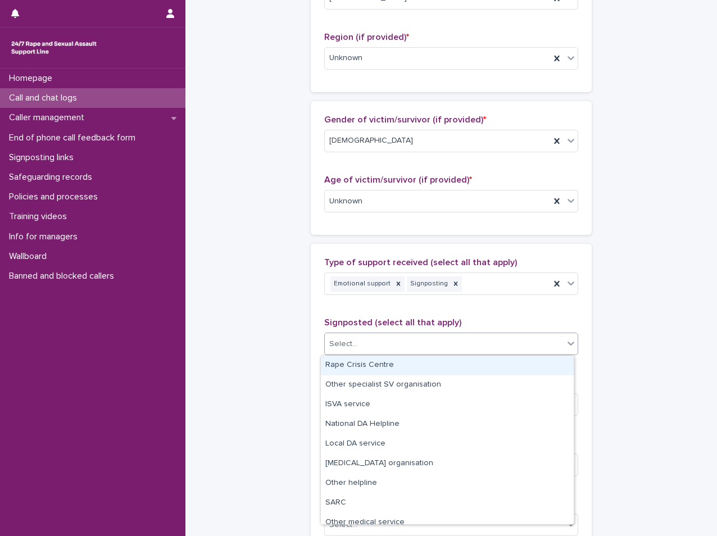
click at [382, 341] on div "Select..." at bounding box center [444, 344] width 239 height 19
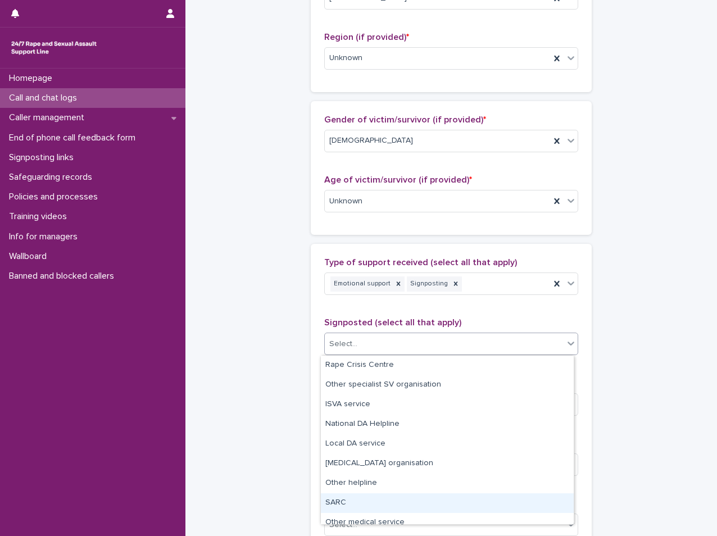
click at [339, 504] on div "SARC" at bounding box center [447, 504] width 253 height 20
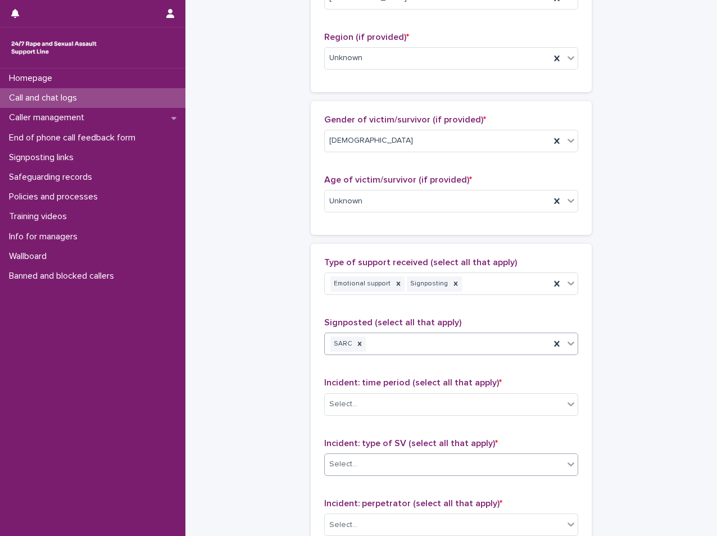
scroll to position [562, 0]
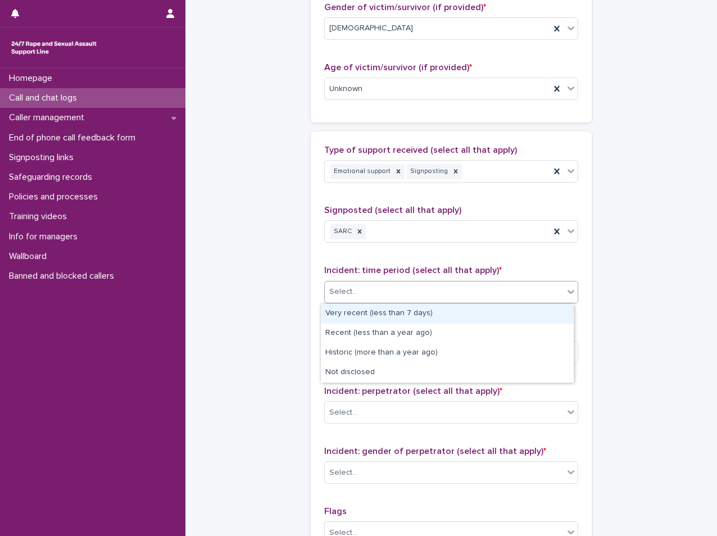
click at [360, 299] on div "Select..." at bounding box center [444, 292] width 239 height 19
click at [359, 310] on div "Very recent (less than 7 days)" at bounding box center [447, 314] width 253 height 20
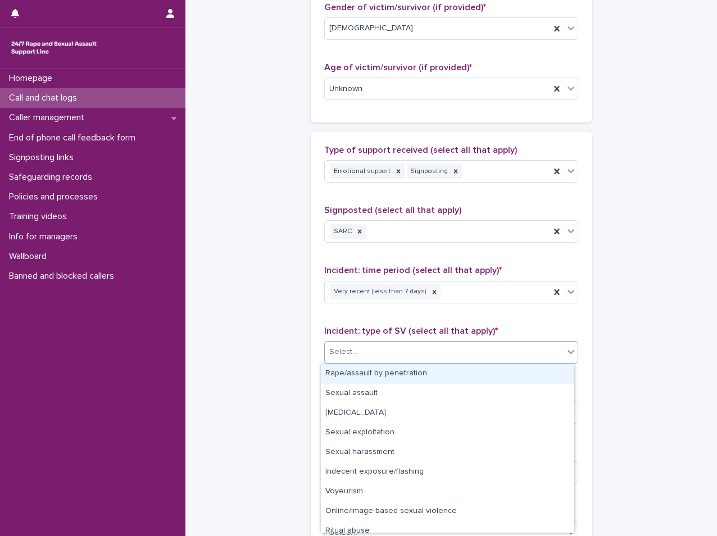
click at [363, 356] on div "Select..." at bounding box center [444, 352] width 239 height 19
click at [360, 369] on div "Rape/assault by penetration" at bounding box center [447, 374] width 253 height 20
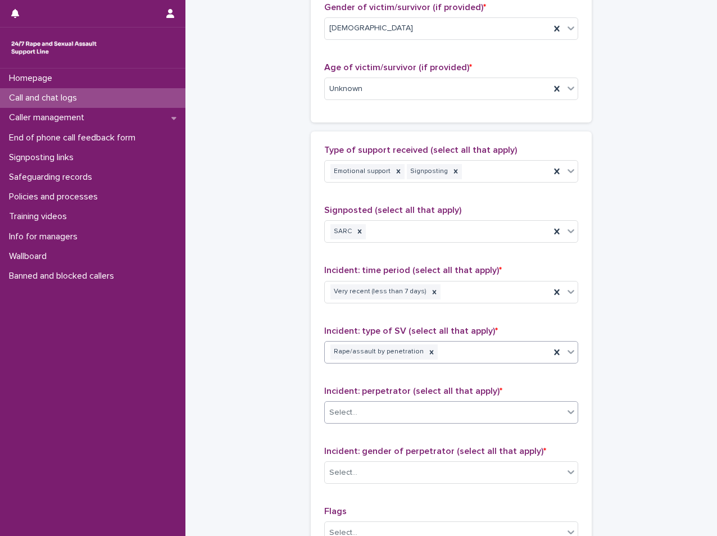
click at [363, 413] on div "Select..." at bounding box center [444, 413] width 239 height 19
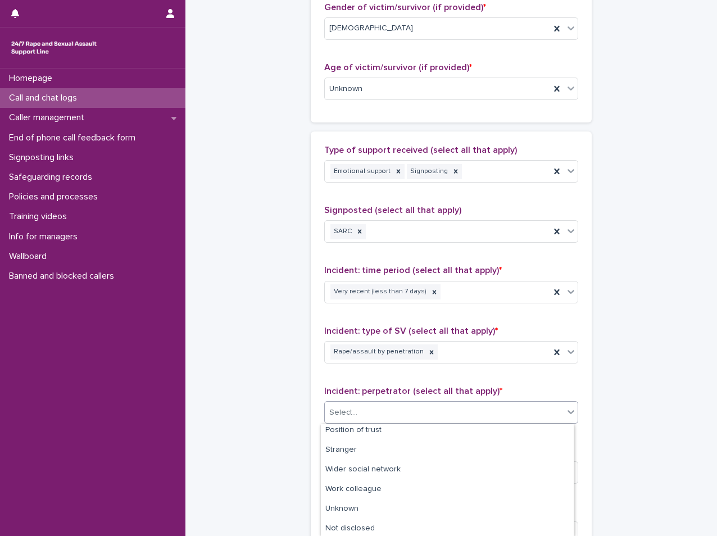
scroll to position [104, 0]
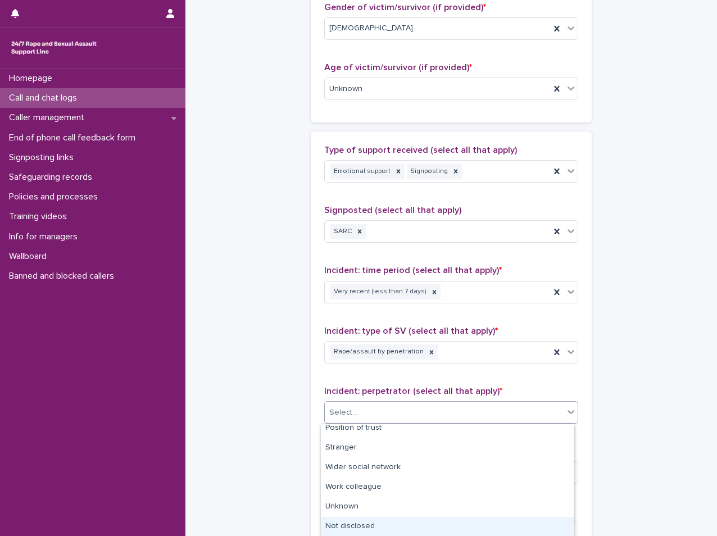
click at [346, 522] on div "Not disclosed" at bounding box center [447, 527] width 253 height 20
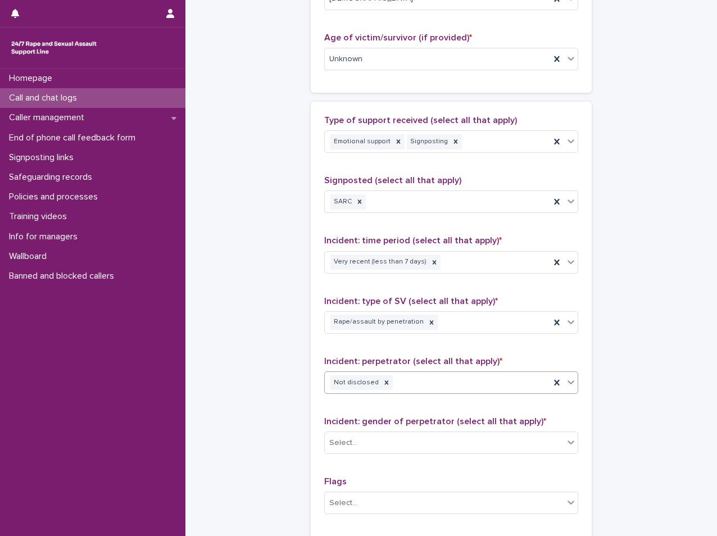
scroll to position [618, 0]
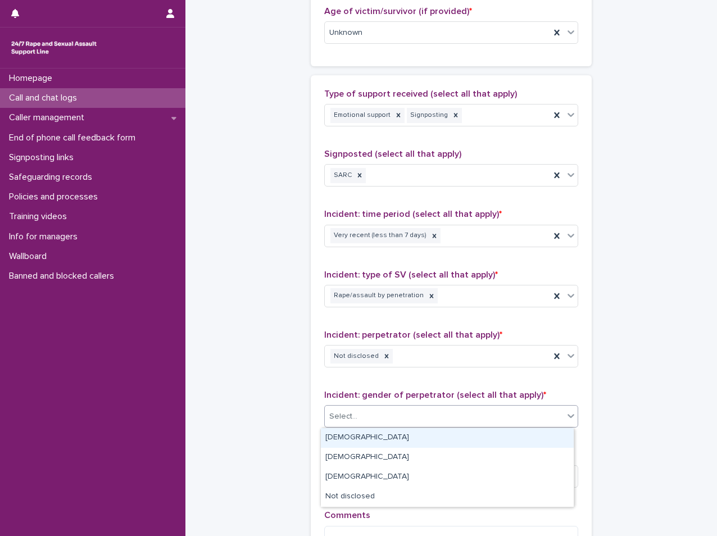
click at [358, 425] on div "Select..." at bounding box center [444, 417] width 239 height 19
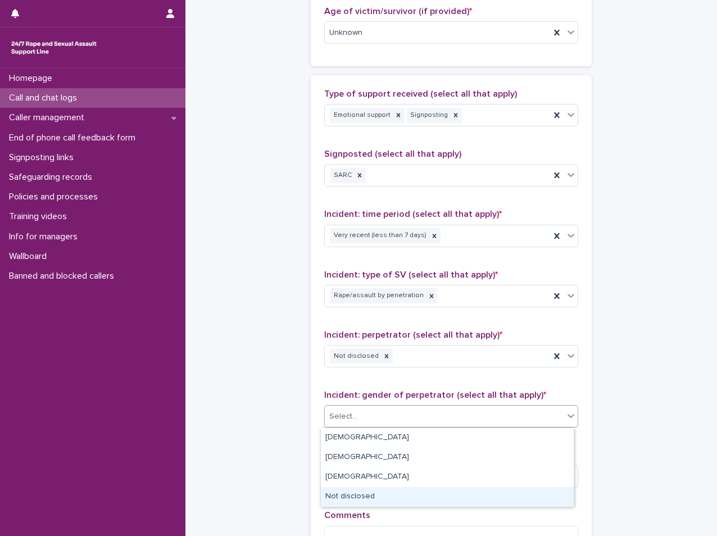
click at [356, 507] on div "Not disclosed" at bounding box center [447, 497] width 253 height 20
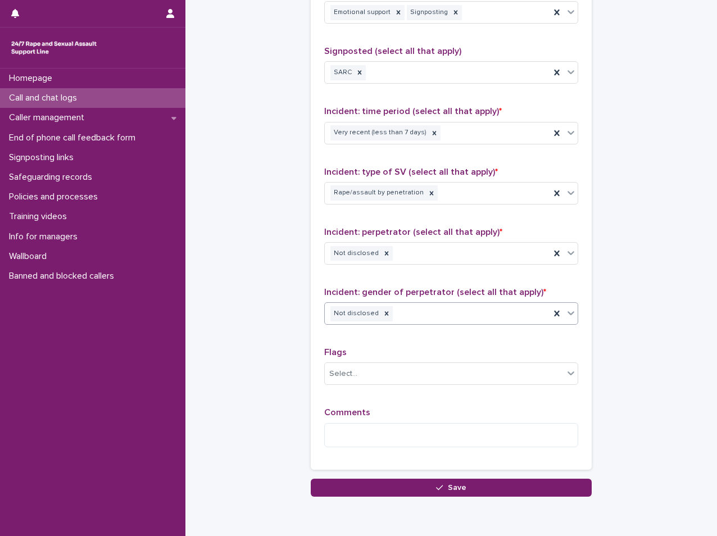
scroll to position [731, 0]
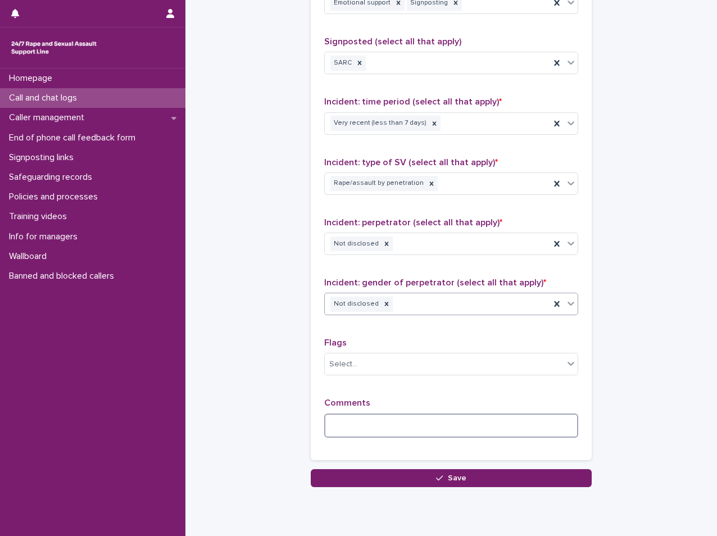
click at [338, 434] on textarea at bounding box center [451, 426] width 254 height 24
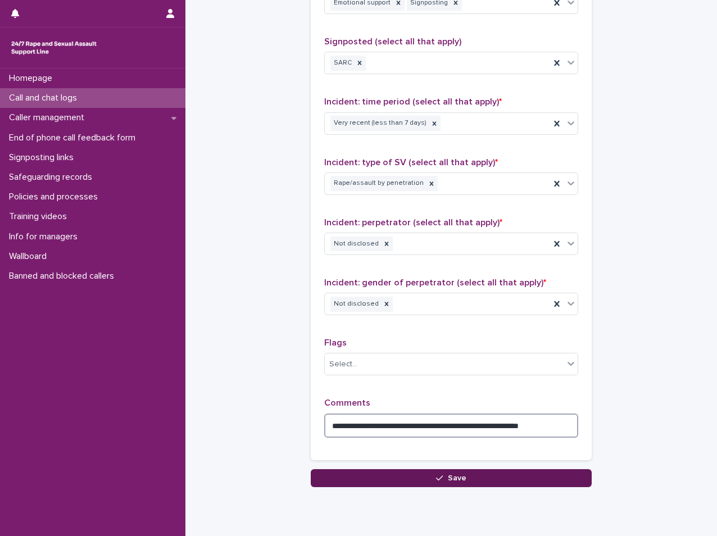
type textarea "**********"
click at [375, 481] on button "Save" at bounding box center [451, 478] width 281 height 18
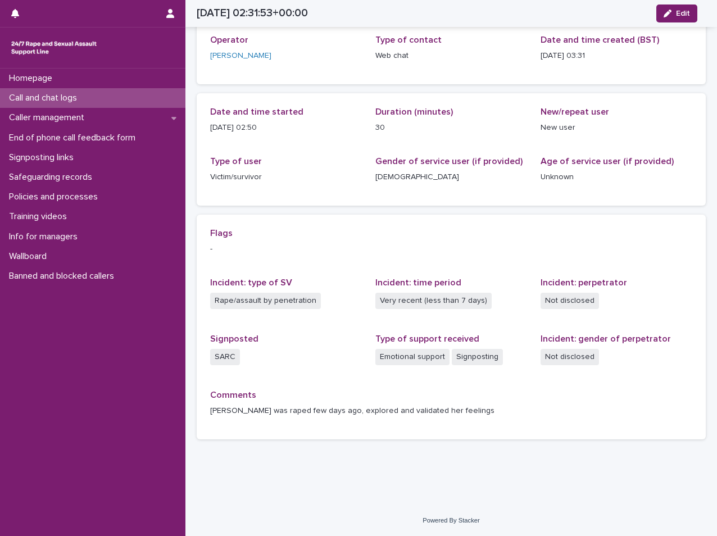
scroll to position [61, 0]
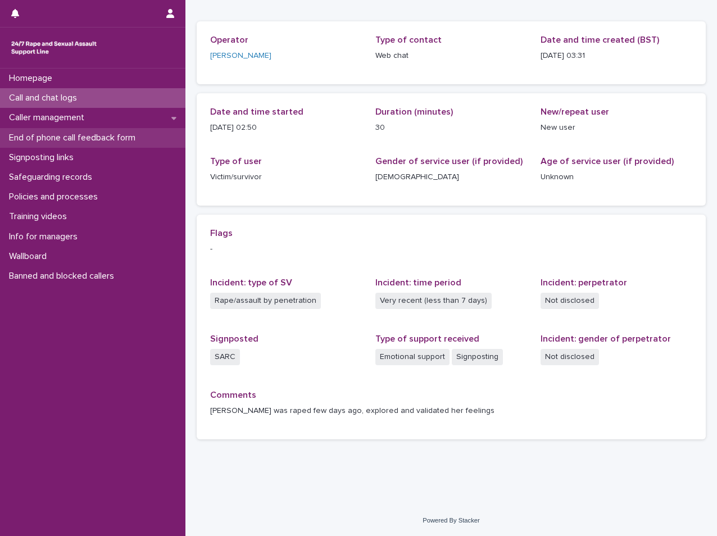
click at [60, 136] on p "End of phone call feedback form" at bounding box center [74, 138] width 140 height 11
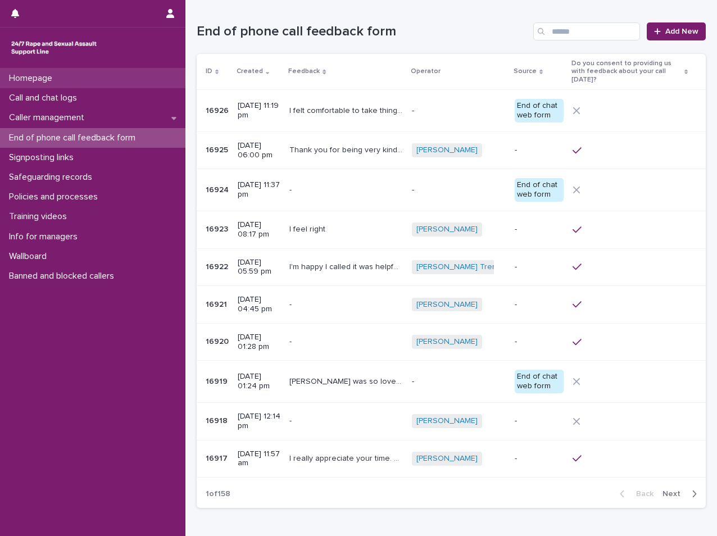
click at [44, 74] on p "Homepage" at bounding box center [32, 78] width 57 height 11
